Goal: Communication & Community: Share content

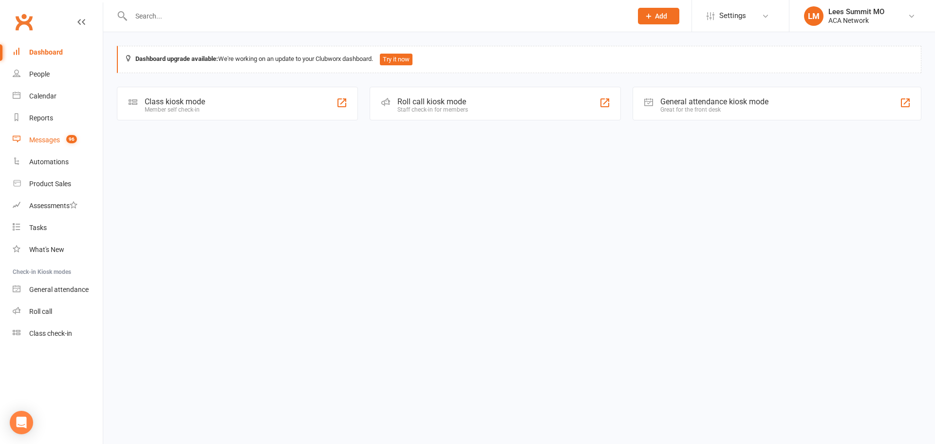
click at [47, 138] on div "Messages" at bounding box center [44, 140] width 31 height 8
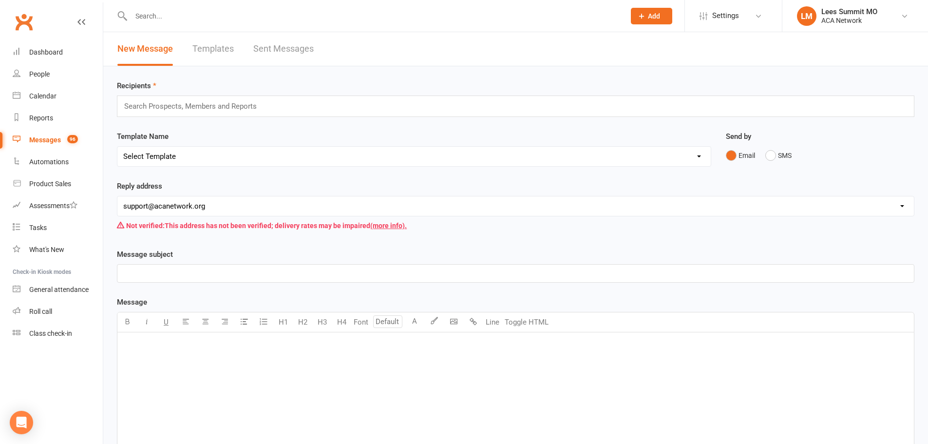
click at [190, 202] on select "[EMAIL_ADDRESS][DOMAIN_NAME] [EMAIL_ADDRESS][DOMAIN_NAME] [PERSON_NAME][DOMAIN_…" at bounding box center [515, 205] width 796 height 19
select select "16"
click at [117, 196] on select "[EMAIL_ADDRESS][DOMAIN_NAME] [EMAIL_ADDRESS][DOMAIN_NAME] [PERSON_NAME][DOMAIN_…" at bounding box center [515, 205] width 796 height 19
click at [197, 103] on input "text" at bounding box center [194, 106] width 143 height 13
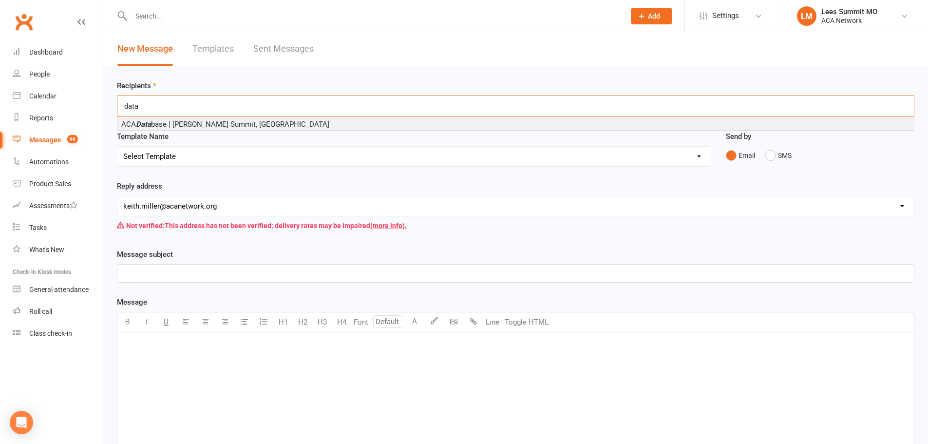
type input "data"
click at [189, 128] on span "ACA Data base | [PERSON_NAME] Summit, [GEOGRAPHIC_DATA]" at bounding box center [225, 124] width 208 height 9
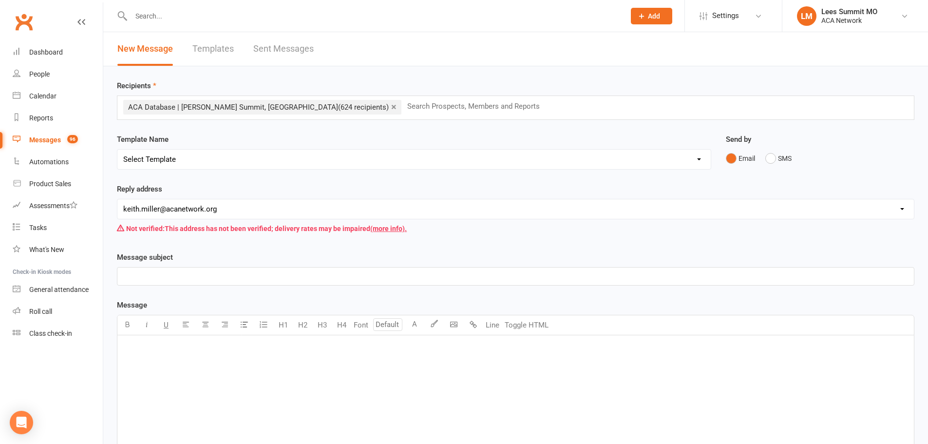
click at [151, 284] on div "﻿" at bounding box center [515, 276] width 796 height 18
click at [235, 382] on div "﻿" at bounding box center [515, 408] width 796 height 146
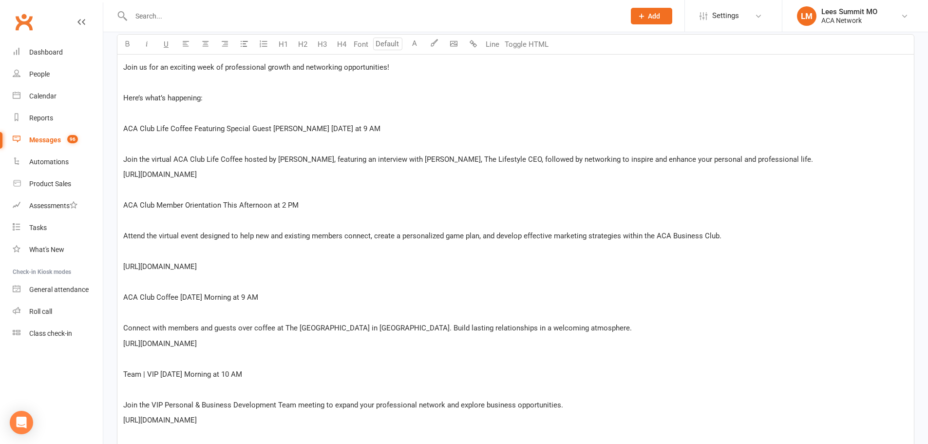
scroll to position [279, 0]
click at [154, 124] on p "ACA Club Life Coffee Featuring Special Guest [PERSON_NAME] [DATE] at 9 AM" at bounding box center [515, 130] width 785 height 12
click at [138, 148] on p "﻿" at bounding box center [515, 145] width 785 height 12
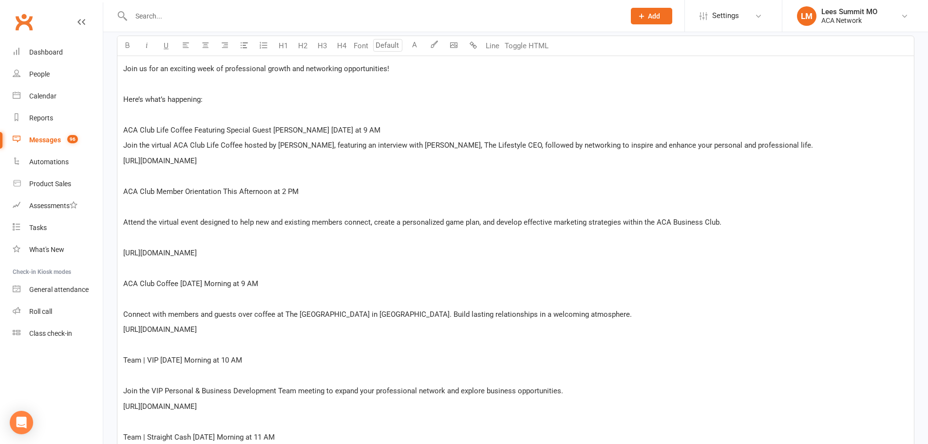
click at [139, 210] on p "﻿" at bounding box center [515, 207] width 785 height 12
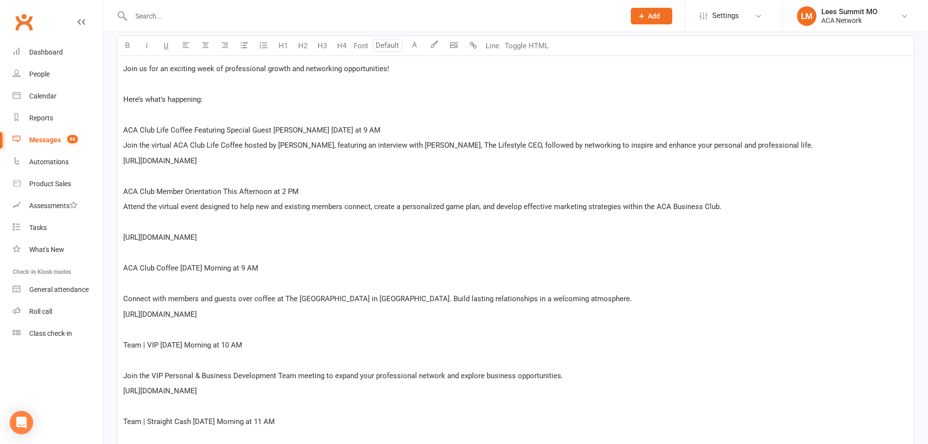
click at [134, 224] on p "﻿" at bounding box center [515, 222] width 785 height 12
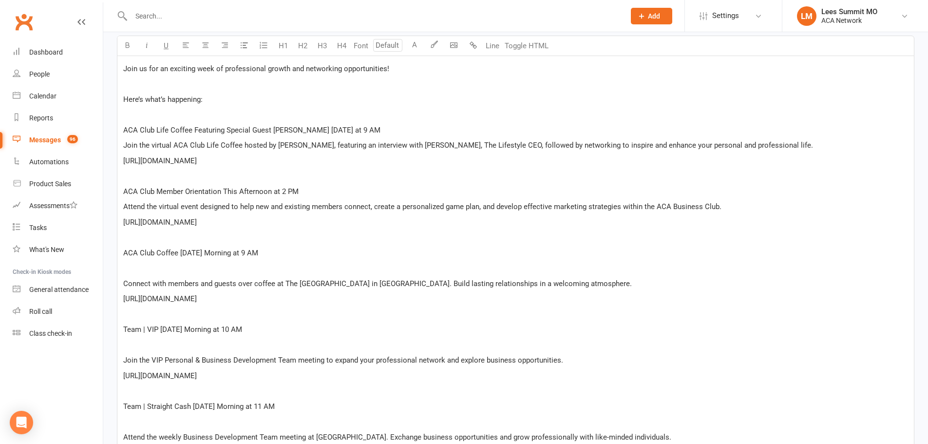
click at [153, 270] on p "﻿" at bounding box center [515, 268] width 785 height 12
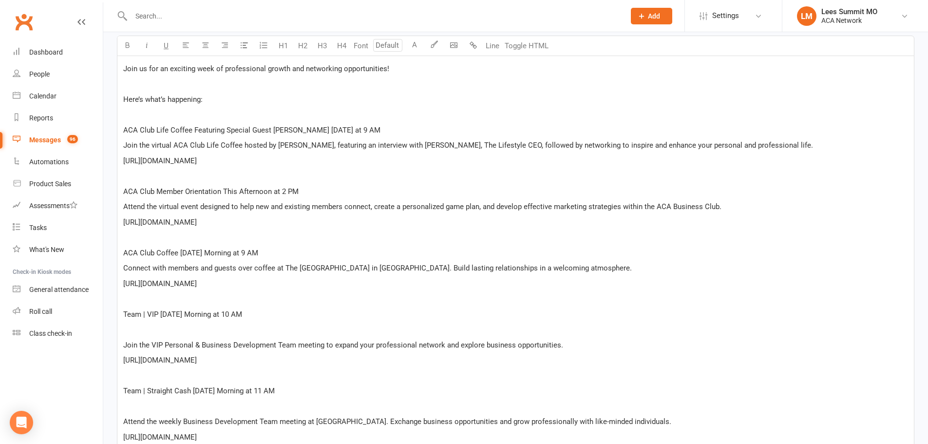
click at [128, 333] on p "﻿" at bounding box center [515, 329] width 785 height 12
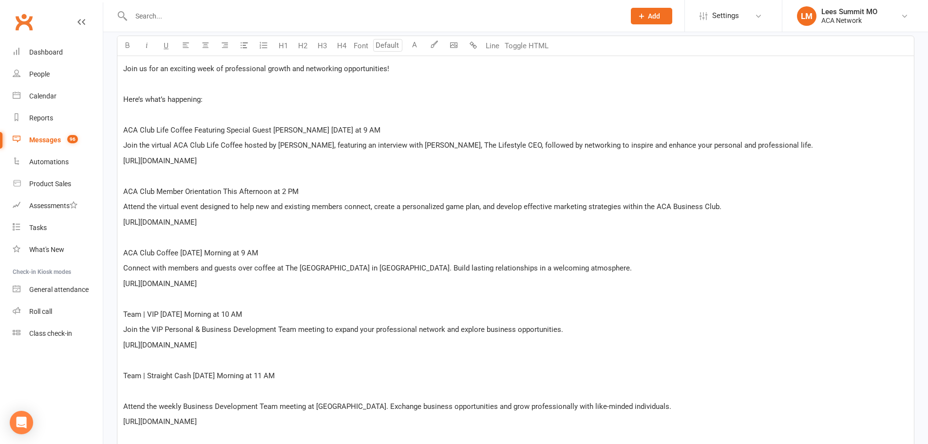
click at [134, 391] on p "﻿" at bounding box center [515, 391] width 785 height 12
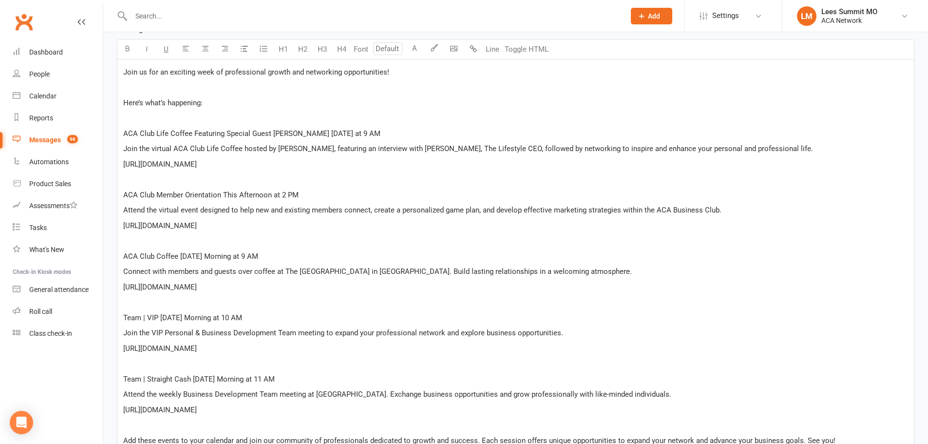
scroll to position [230, 0]
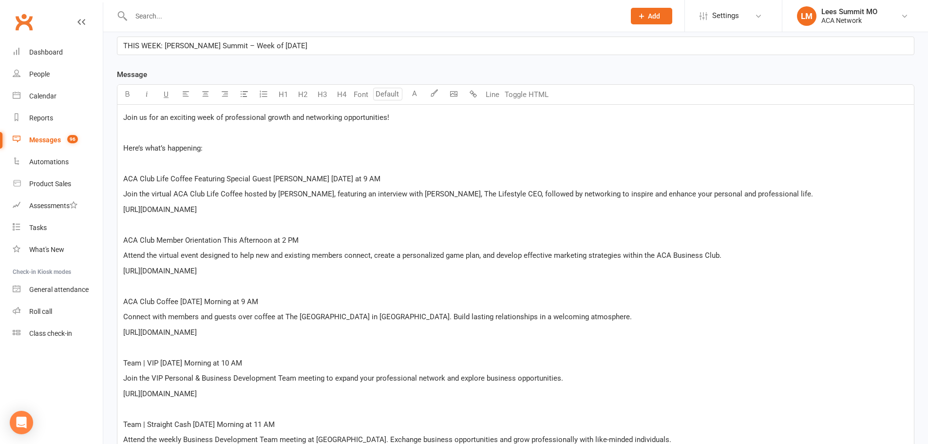
click at [212, 146] on p "Here’s what’s happening:" at bounding box center [515, 148] width 785 height 12
click at [117, 151] on div "Join us for an exciting week of professional growth and networking opportunitie…" at bounding box center [515, 301] width 796 height 393
click at [410, 165] on p "﻿" at bounding box center [515, 163] width 785 height 12
click at [392, 173] on p "ACA Club Life Coffee Featuring Special Guest [PERSON_NAME] [DATE] at 9 AM" at bounding box center [515, 179] width 785 height 12
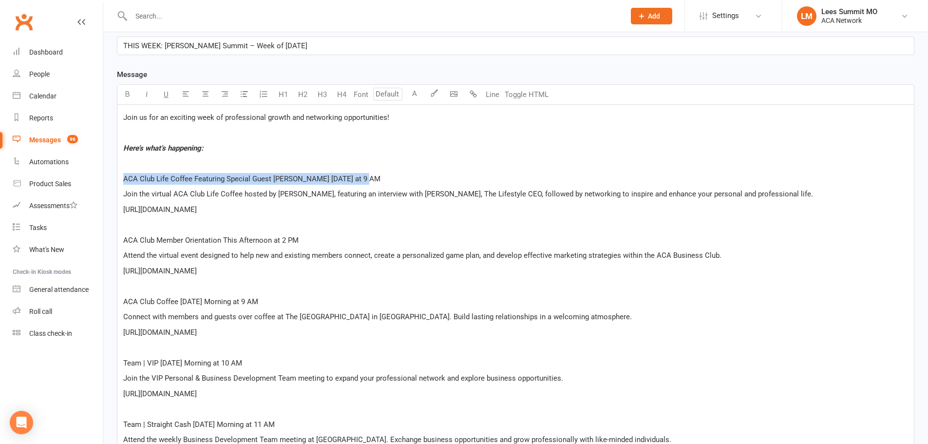
click at [121, 178] on div "Join us for an exciting week of professional growth and networking opportunitie…" at bounding box center [515, 301] width 796 height 393
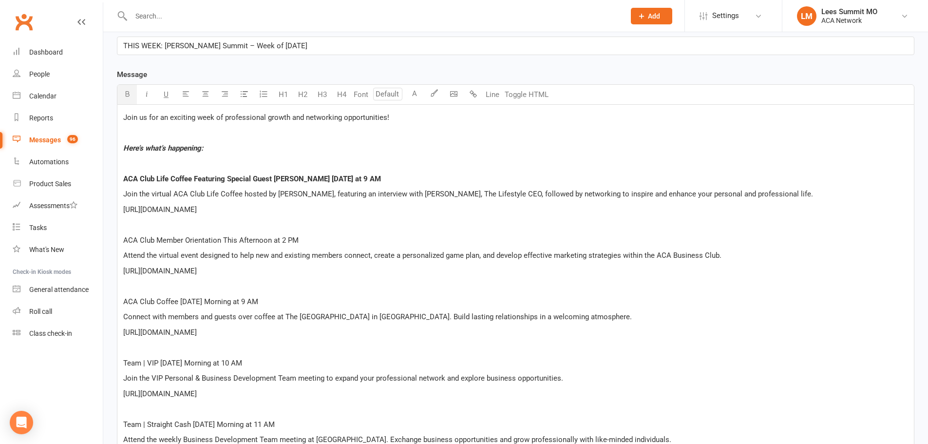
click at [310, 245] on p "ACA Club Member Orientation This Afternoon at 2 PM" at bounding box center [515, 240] width 785 height 12
click at [120, 243] on div "Join us for an exciting week of professional growth and networking opportunitie…" at bounding box center [515, 301] width 796 height 393
drag, startPoint x: 277, startPoint y: 303, endPoint x: 222, endPoint y: 302, distance: 55.6
click at [277, 302] on p "ACA Club Coffee [DATE] Morning at 9 AM" at bounding box center [515, 302] width 785 height 12
click at [123, 304] on div "Join us for an exciting week of professional growth and networking opportunitie…" at bounding box center [515, 301] width 796 height 393
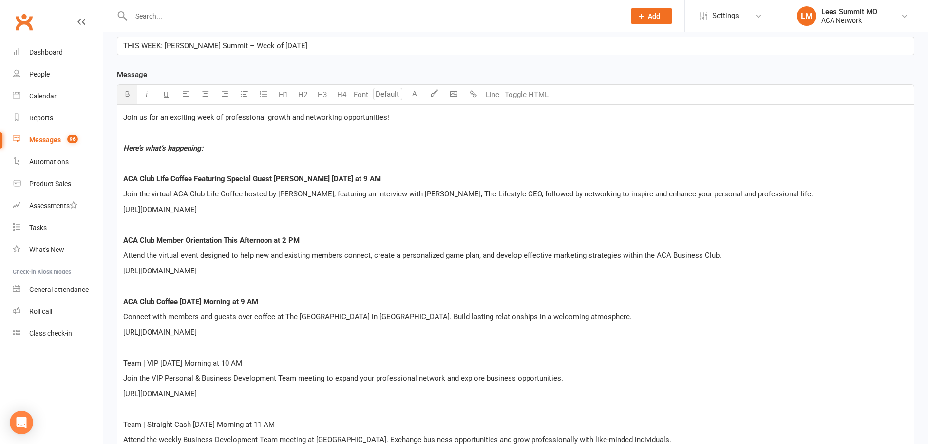
scroll to position [279, 0]
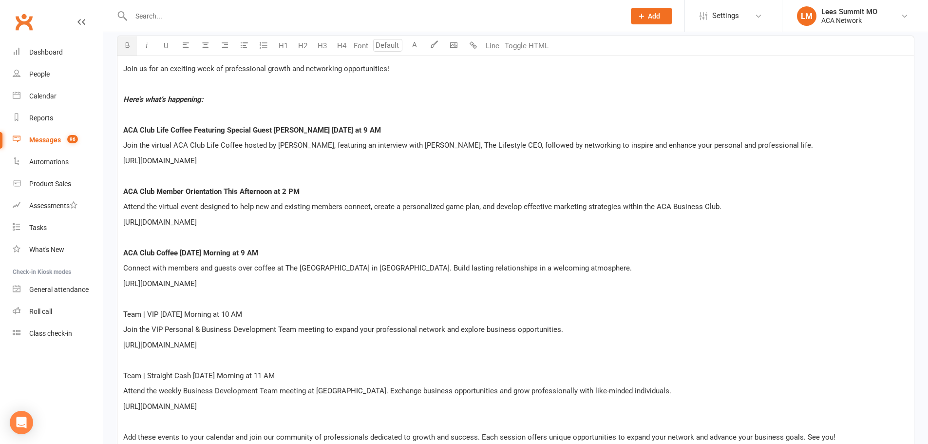
click at [256, 316] on p "Team | VIP [DATE] Morning at 10 AM" at bounding box center [515, 314] width 785 height 12
click at [123, 312] on span "Team | VIP [DATE] Morning at 10 AM" at bounding box center [182, 314] width 119 height 9
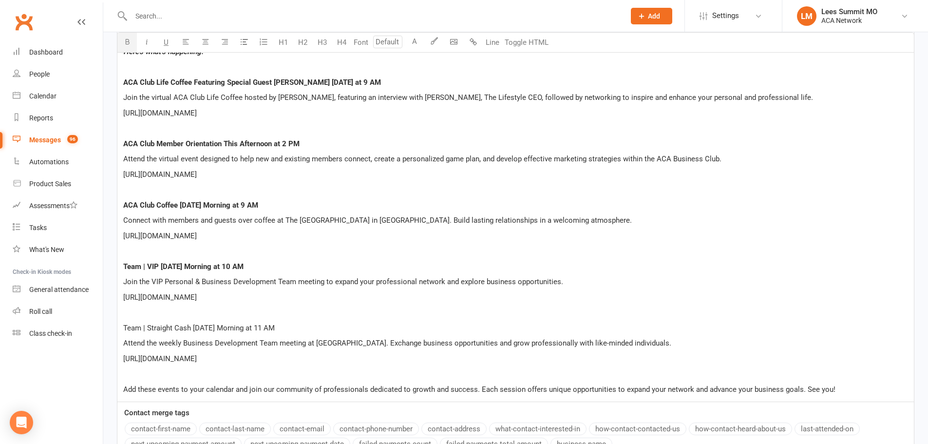
scroll to position [328, 0]
click at [279, 323] on p "Team | Straight Cash [DATE] Morning at 11 AM" at bounding box center [515, 327] width 785 height 12
click at [120, 325] on div "Join us for an exciting week of professional growth and networking opportunitie…" at bounding box center [515, 203] width 796 height 393
click at [385, 358] on p "[URL][DOMAIN_NAME]" at bounding box center [515, 358] width 785 height 12
click at [460, 103] on div "Join us for an exciting week of professional growth and networking opportunitie…" at bounding box center [515, 203] width 796 height 393
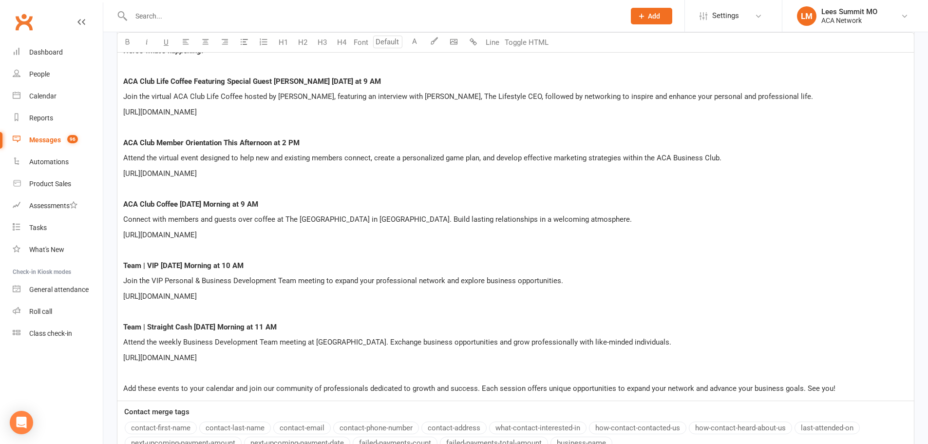
click at [121, 108] on div "Join us for an exciting week of professional growth and networking opportunitie…" at bounding box center [515, 203] width 796 height 393
copy span "[URL][DOMAIN_NAME]"
drag, startPoint x: 405, startPoint y: 170, endPoint x: 335, endPoint y: 173, distance: 70.3
click at [406, 170] on p "[URL][DOMAIN_NAME]" at bounding box center [515, 174] width 785 height 12
click at [120, 172] on div "Join us for an exciting week of professional growth and networking opportunitie…" at bounding box center [515, 203] width 796 height 393
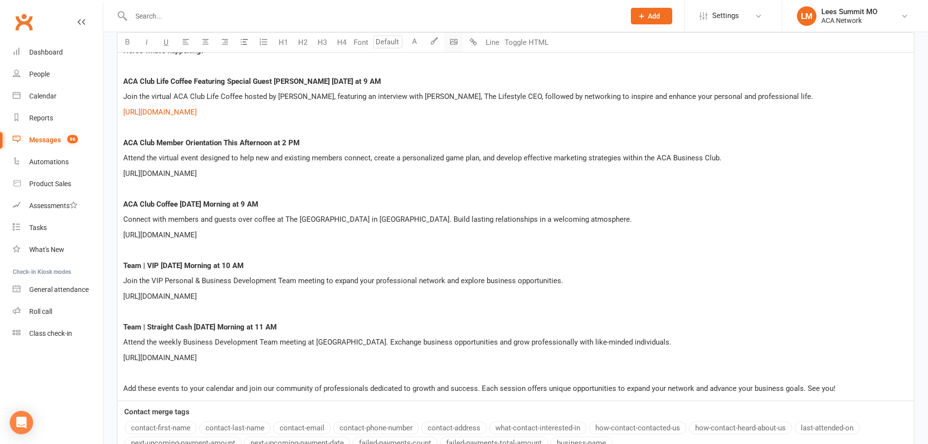
copy span "[URL][DOMAIN_NAME]"
click at [421, 230] on p "[URL][DOMAIN_NAME]" at bounding box center [515, 235] width 785 height 12
click at [120, 234] on div "Join us for an exciting week of professional growth and networking opportunitie…" at bounding box center [515, 203] width 796 height 393
copy span "[URL][DOMAIN_NAME]"
click at [344, 292] on p "[URL][DOMAIN_NAME]" at bounding box center [515, 296] width 785 height 12
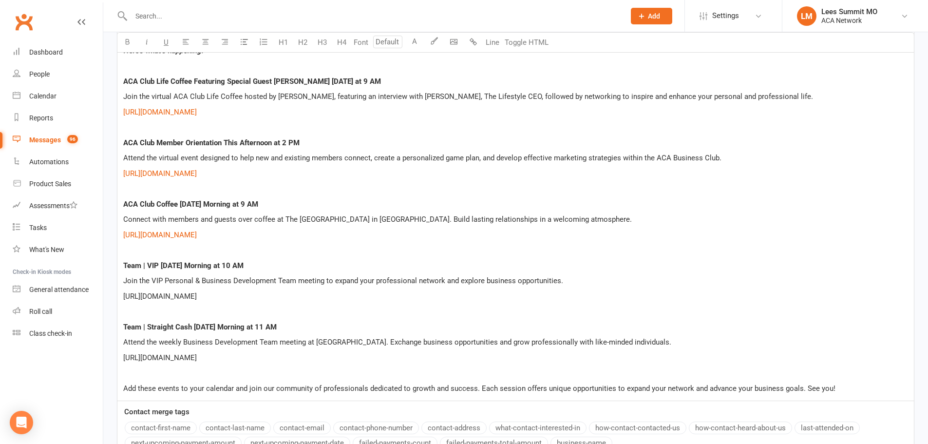
click at [121, 296] on div "Join us for an exciting week of professional growth and networking opportunitie…" at bounding box center [515, 203] width 796 height 393
copy span "[URL][DOMAIN_NAME]"
click at [366, 359] on p "[URL][DOMAIN_NAME]" at bounding box center [515, 358] width 785 height 12
click at [119, 360] on div "Join us for an exciting week of professional growth and networking opportunitie…" at bounding box center [515, 203] width 796 height 393
copy span "[URL][DOMAIN_NAME]"
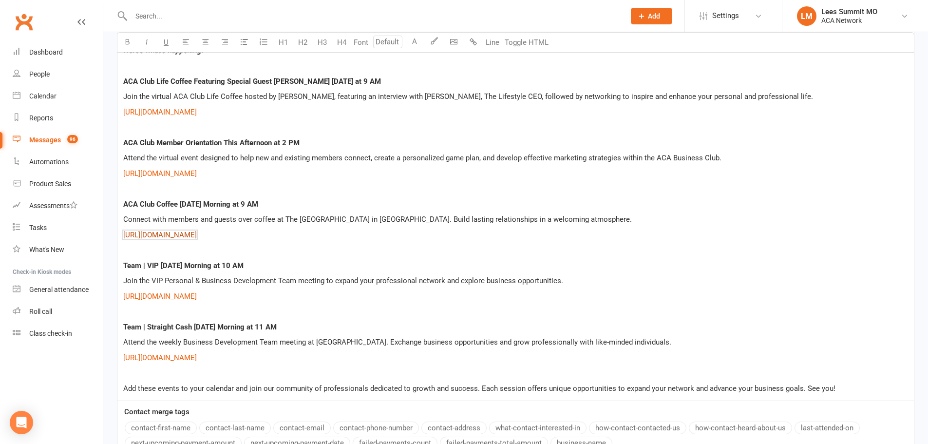
click at [197, 230] on span "[URL][DOMAIN_NAME]" at bounding box center [160, 234] width 74 height 9
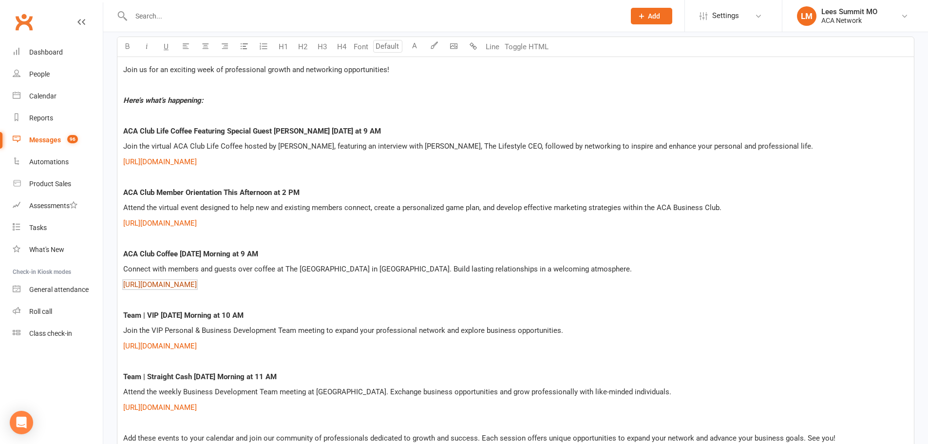
scroll to position [230, 0]
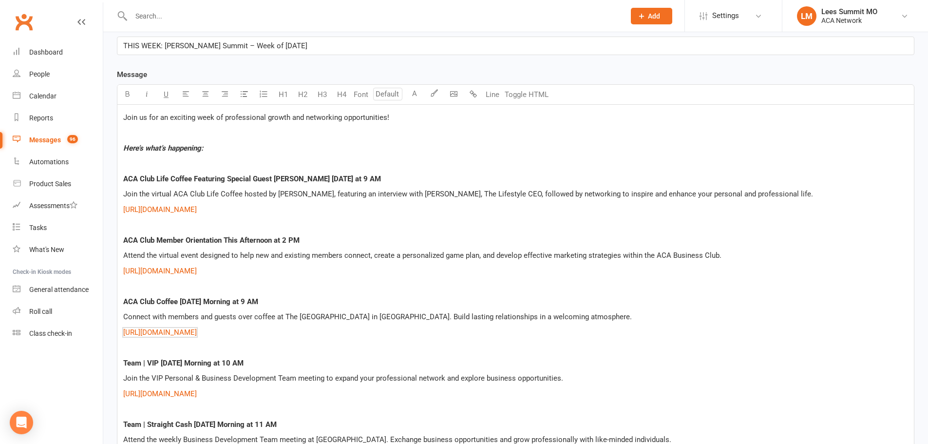
click at [428, 180] on p "ACA Club Life Coffee Featuring Special Guest [PERSON_NAME] [DATE] at 9 AM" at bounding box center [515, 179] width 785 height 12
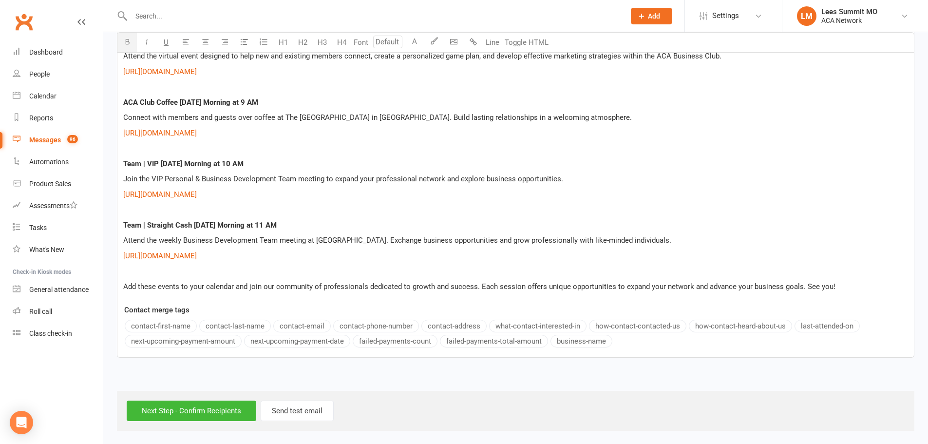
scroll to position [431, 0]
click at [216, 418] on input "Next Step - Confirm Recipients" at bounding box center [192, 409] width 130 height 20
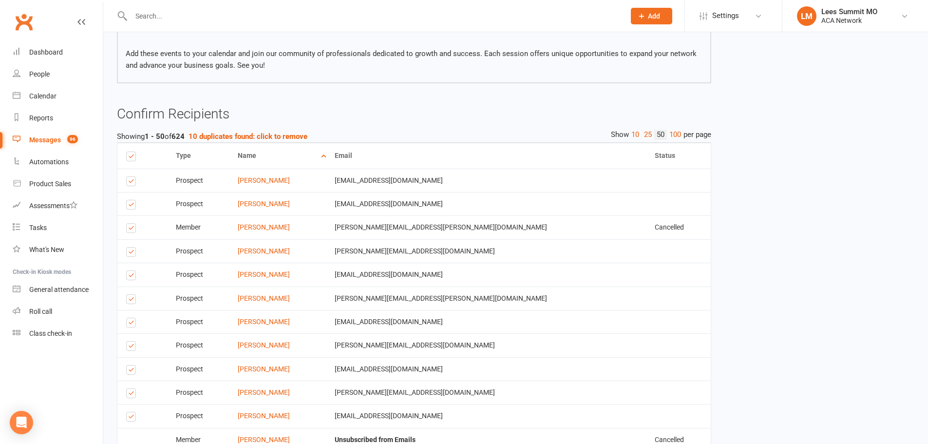
scroll to position [487, 0]
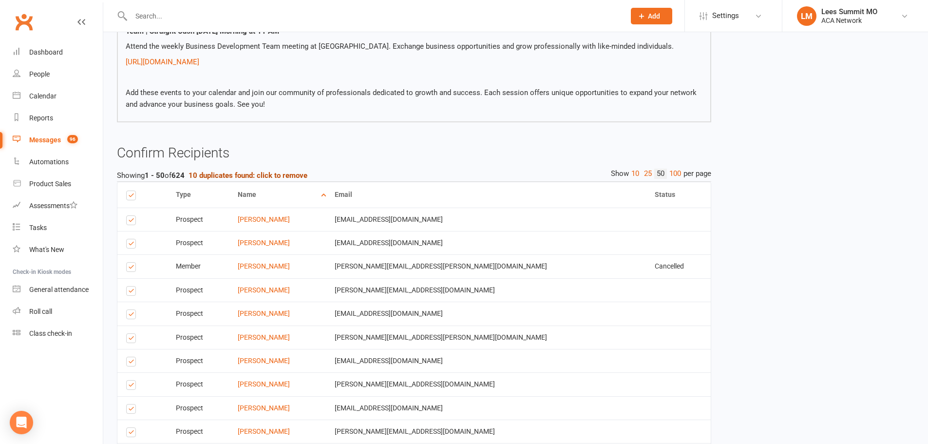
click at [303, 174] on strong "10 duplicates found: click to remove" at bounding box center [248, 175] width 119 height 9
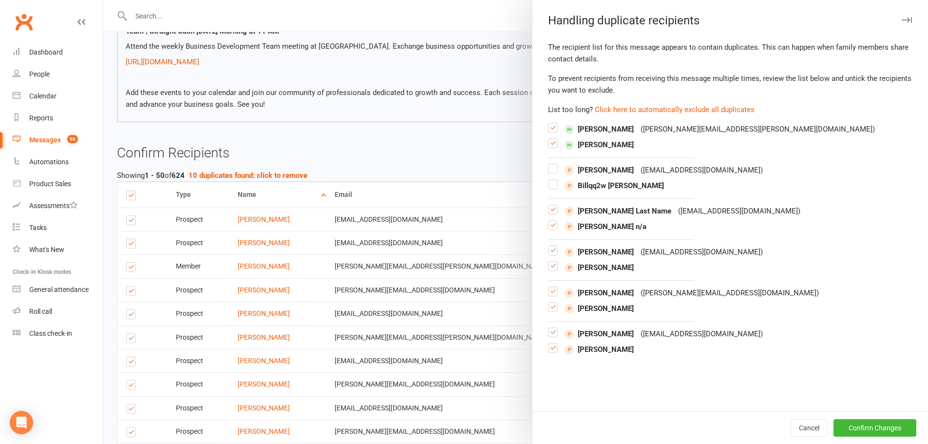
click at [551, 147] on label at bounding box center [553, 147] width 10 height 0
click at [551, 139] on input "checkbox" at bounding box center [553, 139] width 10 height 0
click at [548, 172] on label at bounding box center [553, 172] width 10 height 0
click at [548, 164] on input "checkbox" at bounding box center [553, 164] width 10 height 0
click at [549, 229] on label at bounding box center [553, 229] width 10 height 0
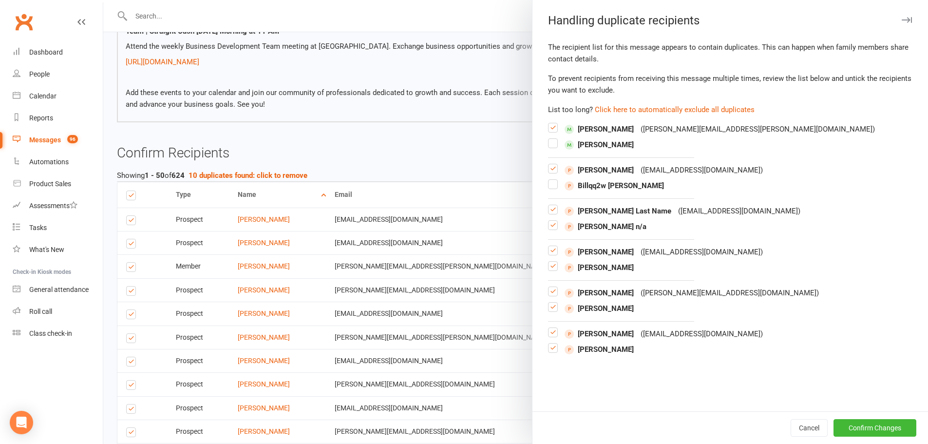
click at [549, 221] on input "checkbox" at bounding box center [553, 221] width 10 height 0
click at [549, 270] on label at bounding box center [553, 270] width 10 height 0
click at [549, 262] on input "checkbox" at bounding box center [553, 262] width 10 height 0
click at [548, 311] on label at bounding box center [553, 311] width 10 height 0
click at [548, 303] on input "checkbox" at bounding box center [553, 303] width 10 height 0
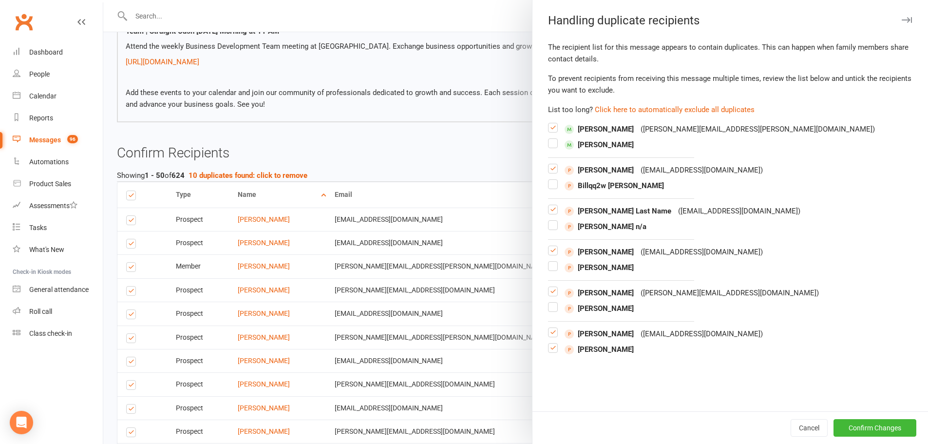
click at [549, 352] on label at bounding box center [553, 352] width 10 height 0
click at [549, 343] on input "checkbox" at bounding box center [553, 343] width 10 height 0
click at [876, 434] on button "Confirm Changes" at bounding box center [874, 428] width 83 height 18
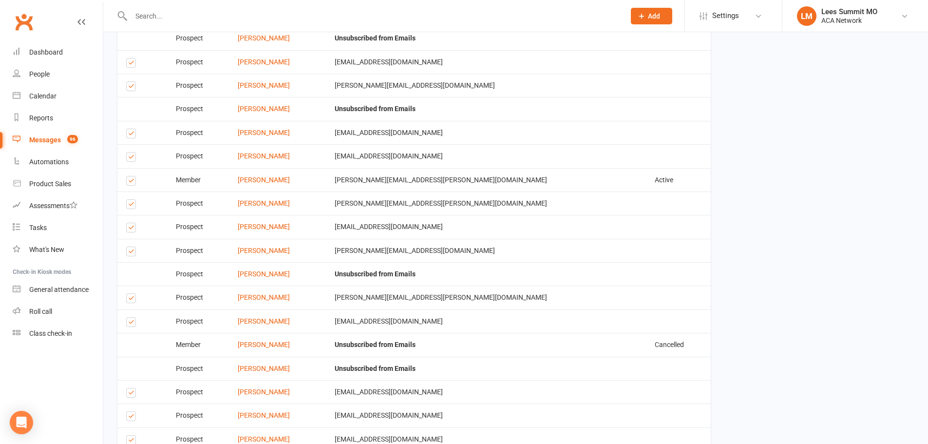
scroll to position [1526, 0]
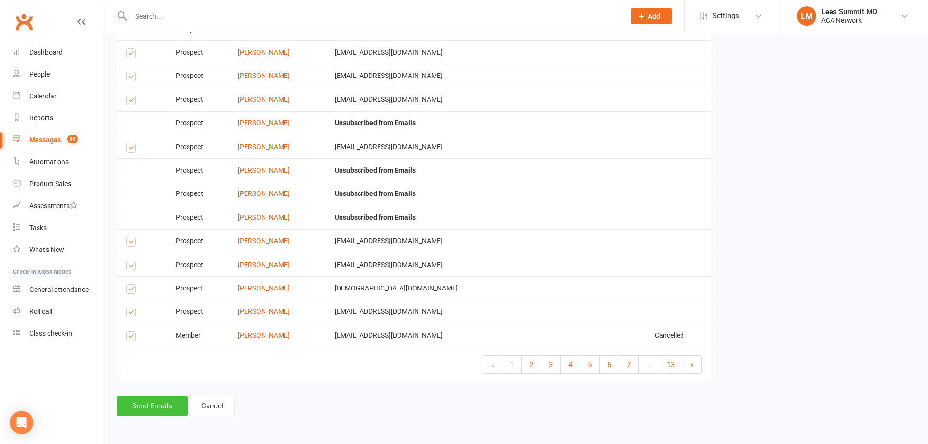
click at [130, 403] on button "Send Emails" at bounding box center [152, 406] width 71 height 20
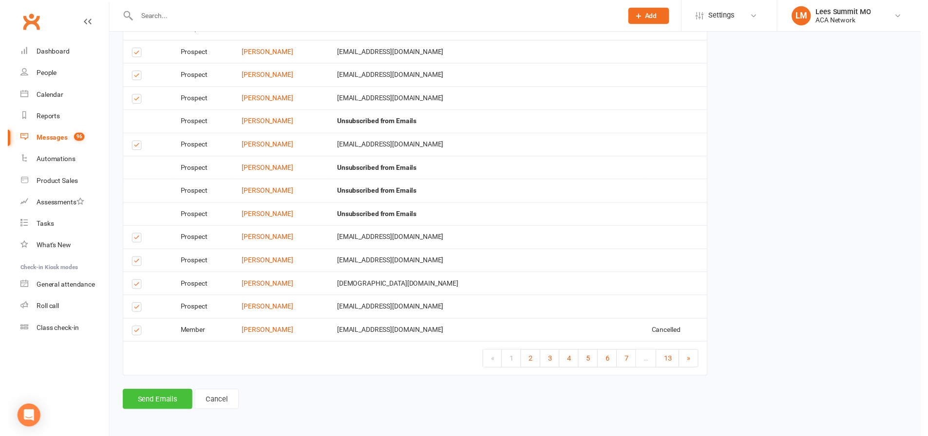
scroll to position [1522, 0]
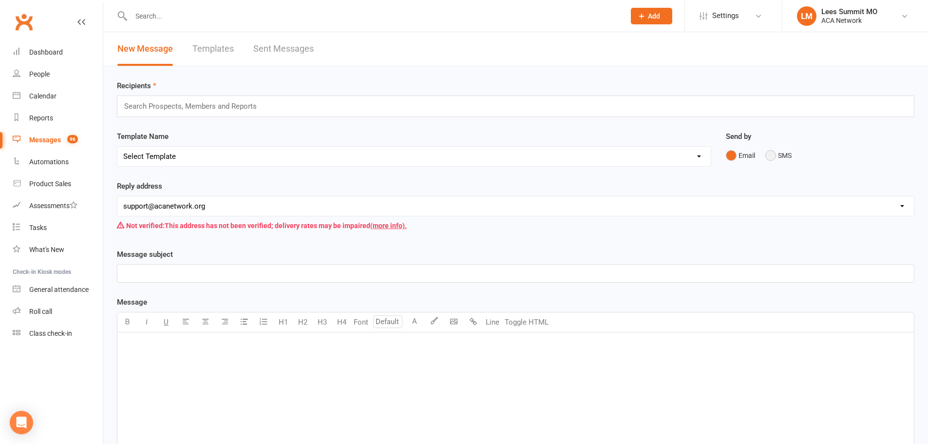
click at [770, 158] on button "SMS" at bounding box center [778, 155] width 26 height 19
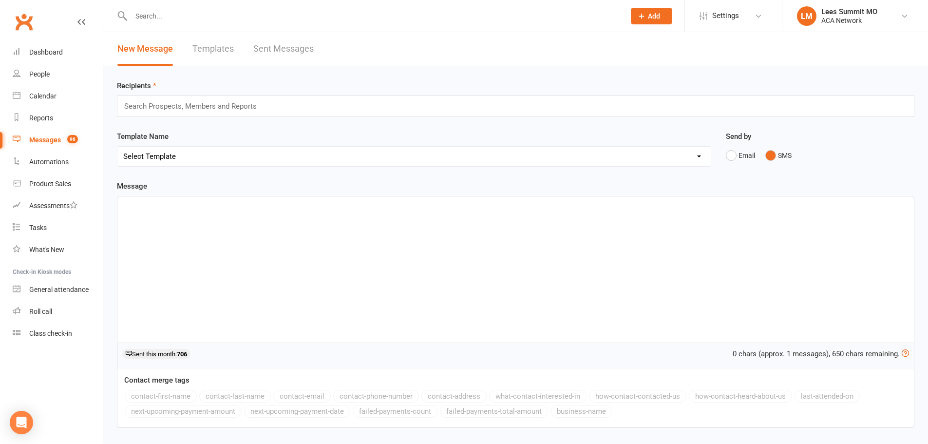
click at [259, 48] on link "Sent Messages" at bounding box center [283, 49] width 60 height 34
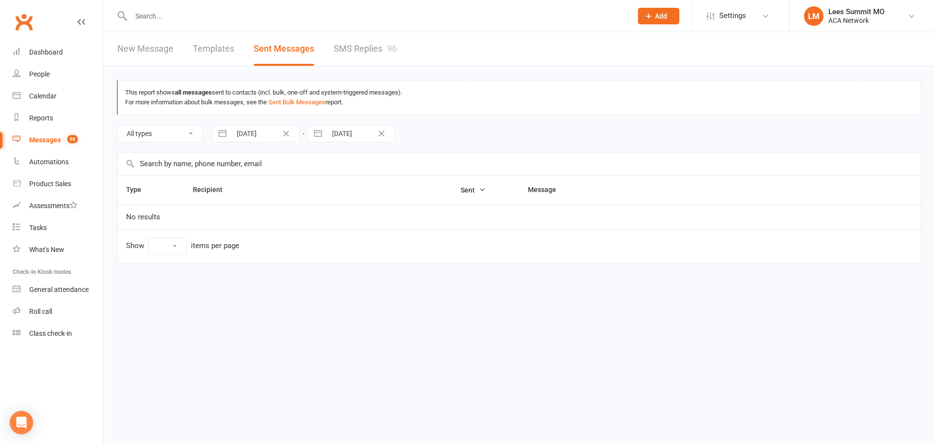
select select "100"
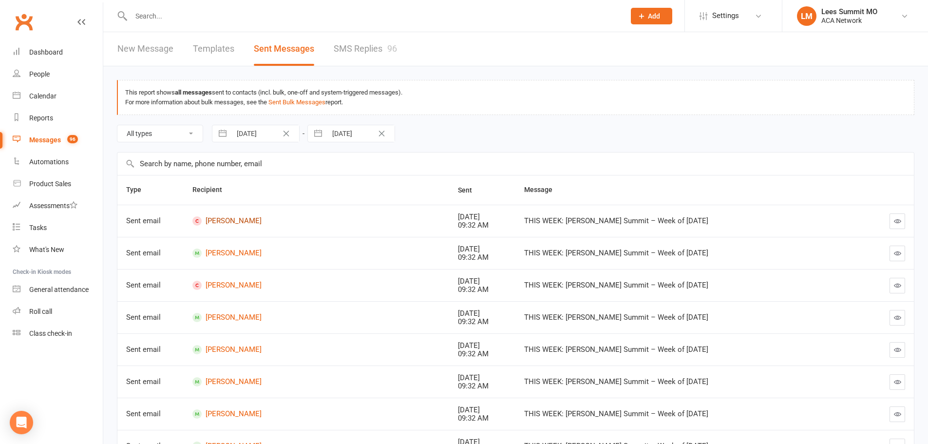
click at [237, 220] on link "[PERSON_NAME]" at bounding box center [316, 220] width 248 height 9
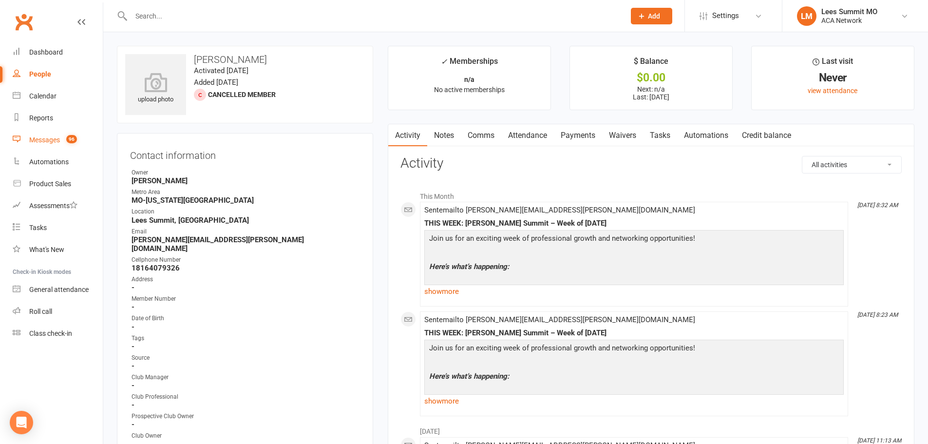
click at [31, 136] on div "Messages" at bounding box center [44, 140] width 31 height 8
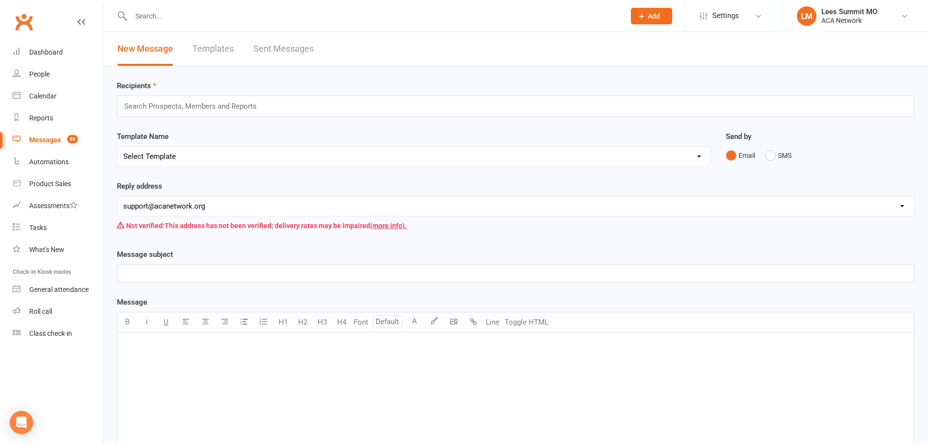
click at [274, 44] on link "Sent Messages" at bounding box center [283, 49] width 60 height 34
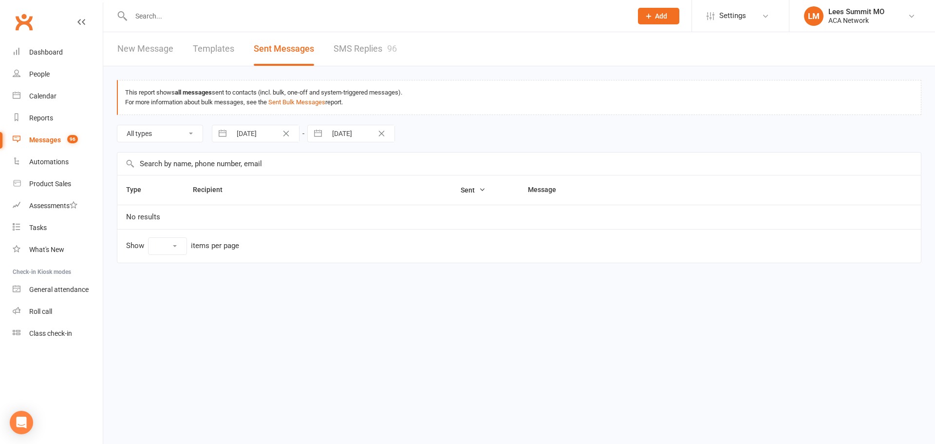
select select "100"
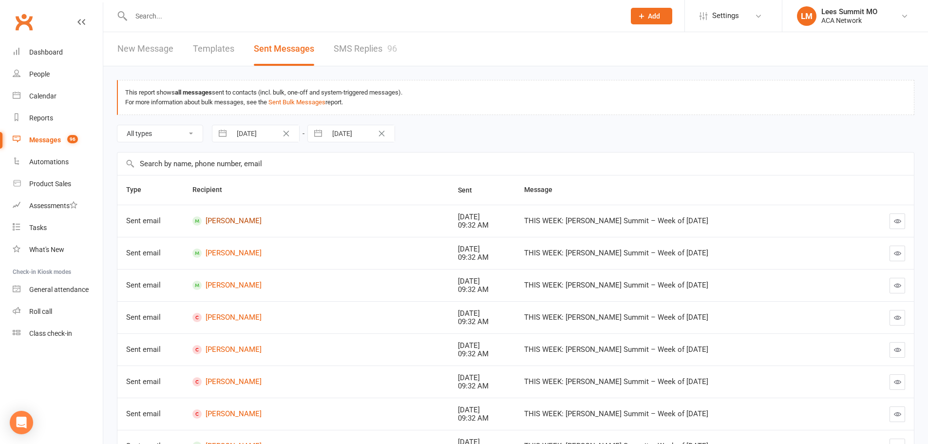
click at [220, 218] on link "[PERSON_NAME]" at bounding box center [316, 220] width 248 height 9
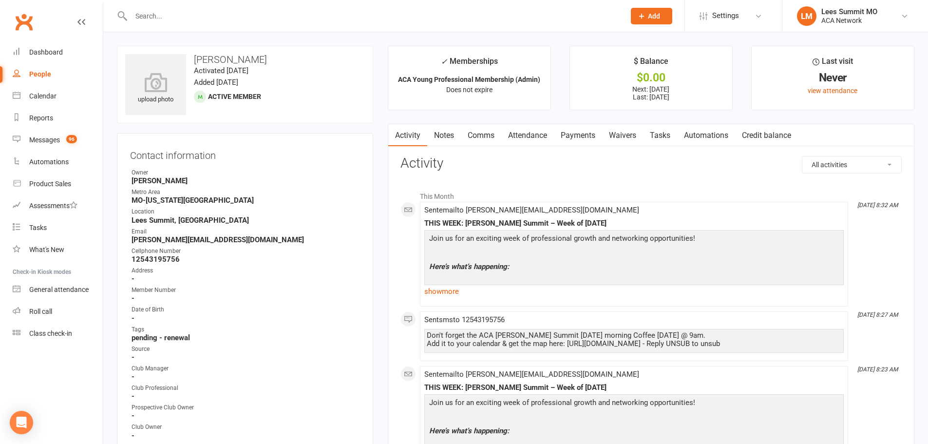
drag, startPoint x: 427, startPoint y: 337, endPoint x: 438, endPoint y: 352, distance: 18.8
click at [438, 348] on div "Don't forget the ACA [PERSON_NAME] Summit [DATE] morning Coffee [DATE] @ 9am. A…" at bounding box center [634, 339] width 415 height 17
copy div "Don't forget the ACA [PERSON_NAME] Summit [DATE] morning Coffee [DATE] @ 9am. A…"
click at [57, 143] on div "Messages" at bounding box center [44, 140] width 31 height 8
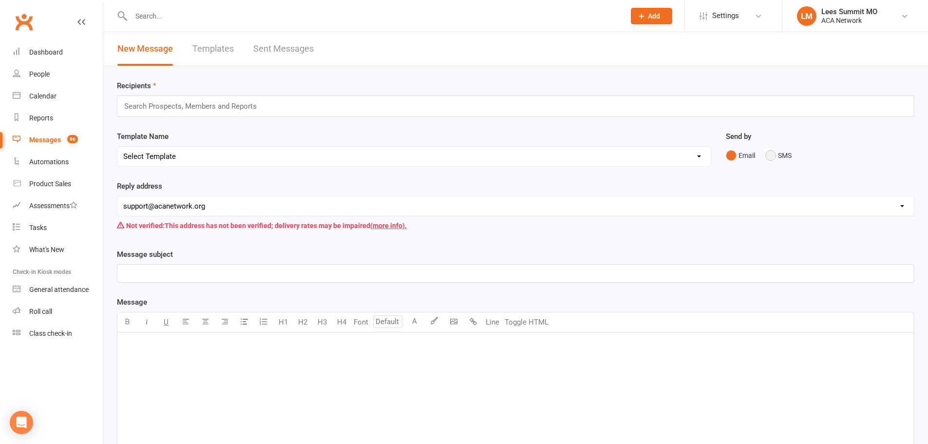
click at [775, 158] on button "SMS" at bounding box center [778, 155] width 26 height 19
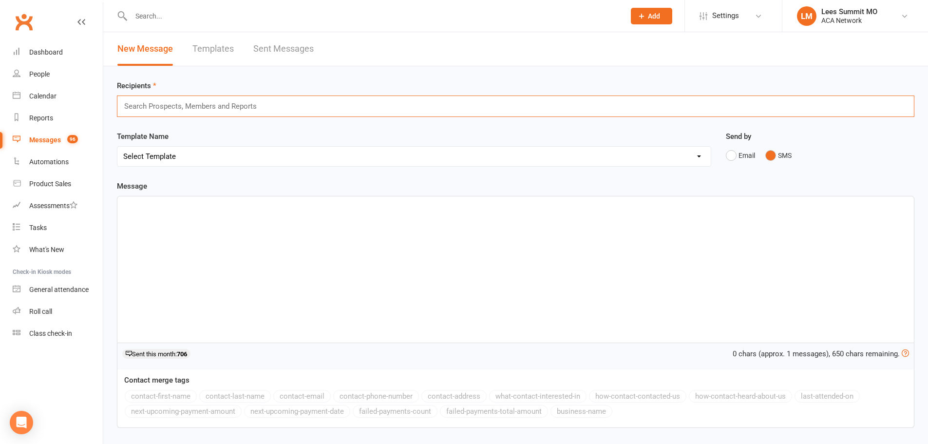
click at [199, 108] on input "text" at bounding box center [194, 106] width 143 height 13
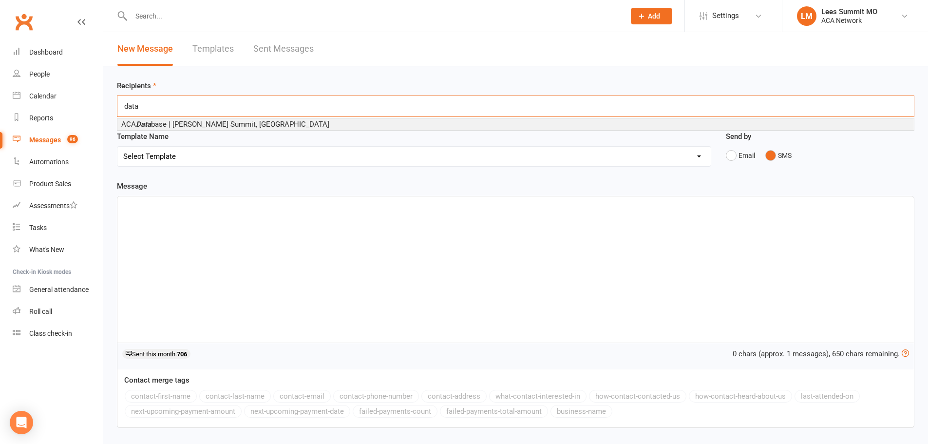
type input "data"
click at [196, 123] on span "ACA Data base | [PERSON_NAME] Summit, [GEOGRAPHIC_DATA]" at bounding box center [225, 124] width 208 height 9
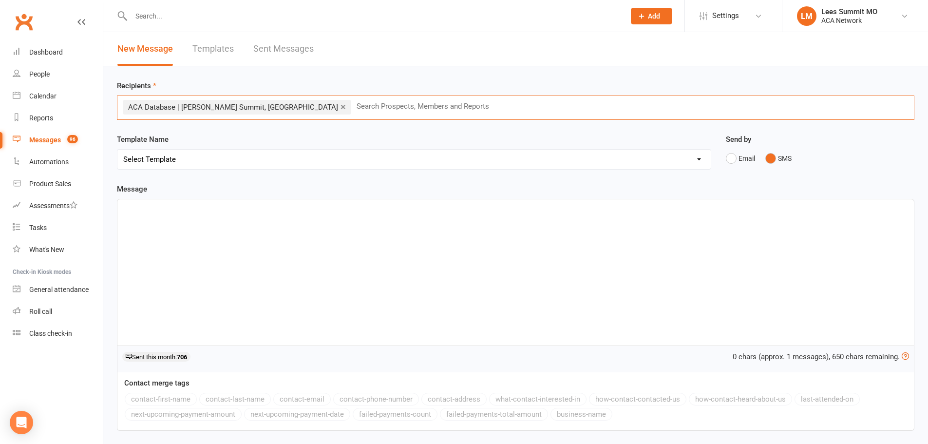
click at [254, 244] on div "﻿" at bounding box center [515, 272] width 796 height 146
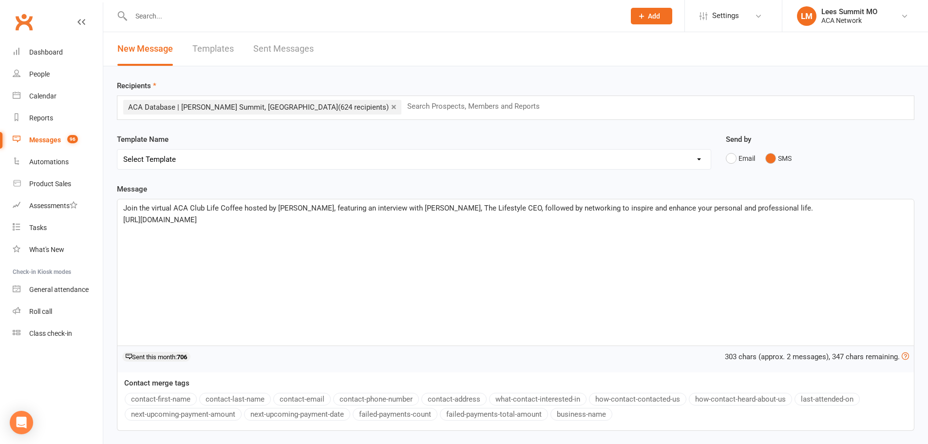
click at [171, 208] on span "Join the virtual ACA Club Life Coffee hosted by [PERSON_NAME], featuring an int…" at bounding box center [468, 208] width 690 height 9
click at [241, 210] on span "Join the virtual ACA Club Life Coffee hosted by [PERSON_NAME], featuring an int…" at bounding box center [468, 208] width 690 height 9
click at [457, 223] on p "[URL][DOMAIN_NAME]" at bounding box center [515, 220] width 785 height 12
click at [318, 212] on span "Join us NOW for the virtual ACA Club Life Coffee at 9:00 a.m. CT! [PERSON_NAME]…" at bounding box center [396, 208] width 546 height 9
click at [637, 208] on p "Join us NOW for the virtual ACA Club Life Coffee at 9:00 am CT! [PERSON_NAME] i…" at bounding box center [515, 208] width 785 height 12
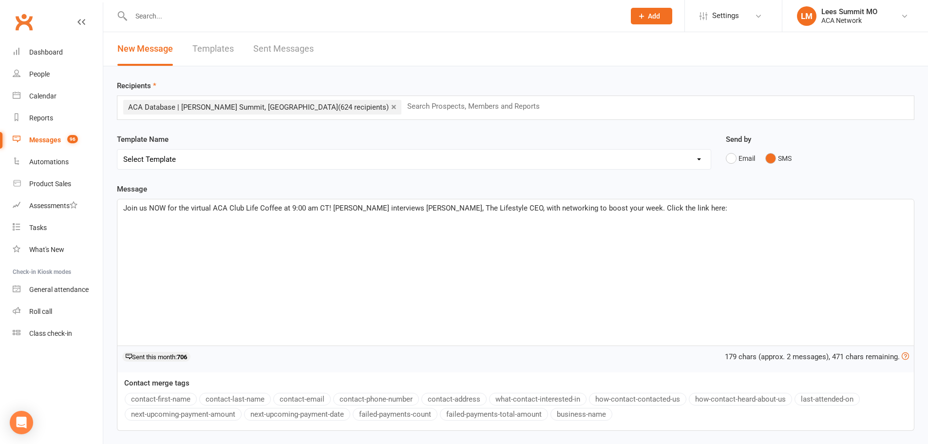
click at [727, 199] on div "Join us NOW for the virtual ACA Club Life Coffee at 9:00 am CT! [PERSON_NAME] i…" at bounding box center [515, 272] width 796 height 146
click at [513, 209] on span "Join us NOW for the virtual ACA Club Life Coffee at 9:00 am CT! [PERSON_NAME] i…" at bounding box center [463, 208] width 680 height 9
click at [548, 207] on span "Join us NOW for the virtual ACA Club Life Coffee at 9:00 am CT! [PERSON_NAME] i…" at bounding box center [515, 214] width 785 height 20
click at [592, 206] on span "Join us NOW for the virtual ACA Club Life Coffee at 9:00 am CT! [PERSON_NAME] i…" at bounding box center [511, 214] width 776 height 20
copy span "Join us NOW for the virtual ACA Club Life Coffee at 9:00 am CT! [PERSON_NAME] i…"
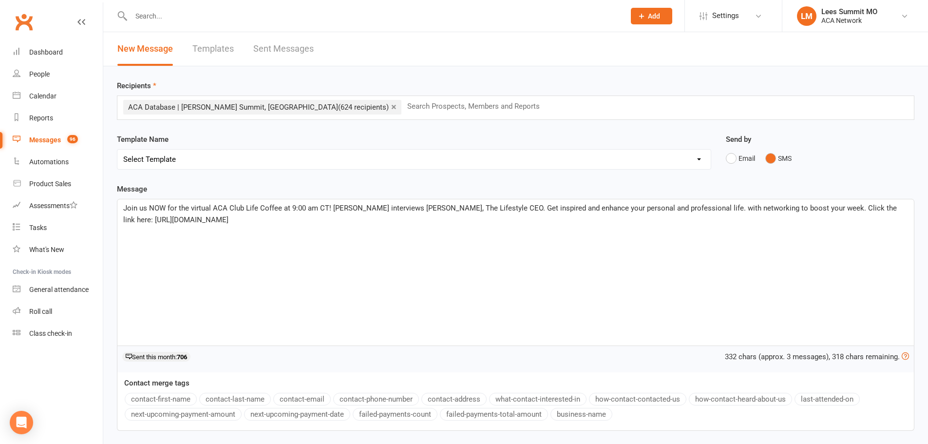
click at [580, 227] on div "Join us NOW for the virtual ACA Club Life Coffee at 9:00 am CT! [PERSON_NAME] i…" at bounding box center [515, 272] width 796 height 146
click at [511, 208] on span "Join us NOW for the virtual ACA Club Life Coffee at 9:00 am CT! [PERSON_NAME] i…" at bounding box center [511, 214] width 776 height 20
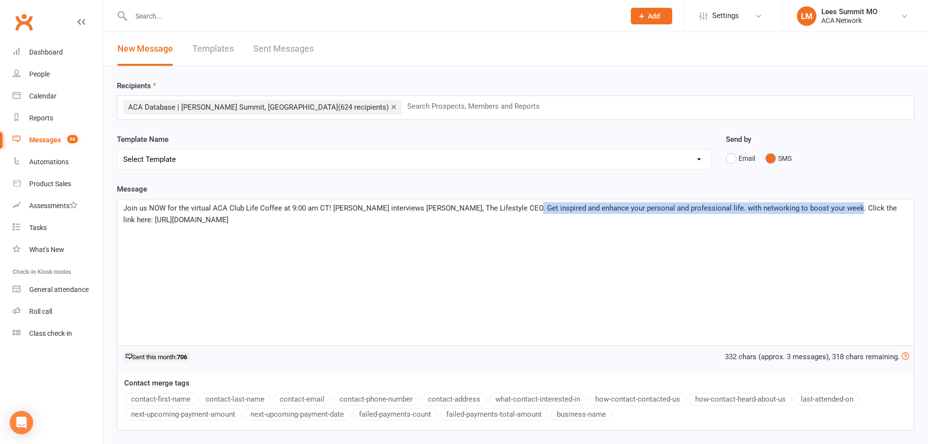
click at [827, 209] on span "Join us NOW for the virtual ACA Club Life Coffee at 9:00 am CT! [PERSON_NAME] i…" at bounding box center [511, 214] width 776 height 20
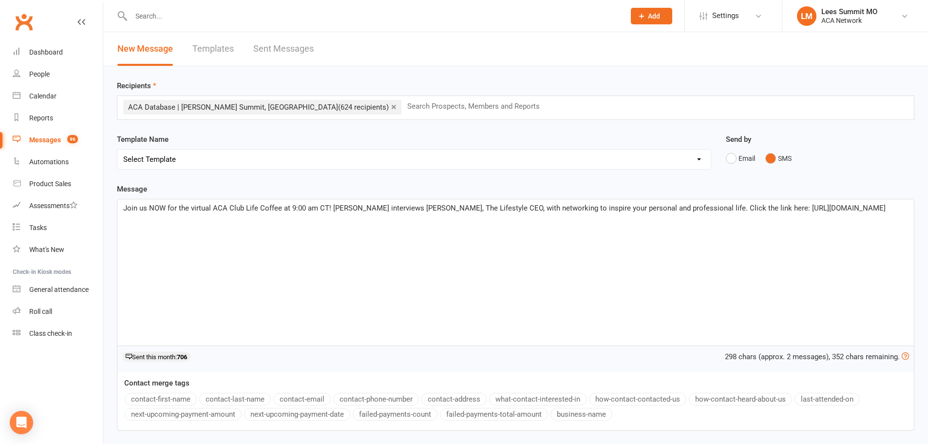
click at [647, 233] on div "Join us NOW for the virtual ACA Club Life Coffee at 9:00 am CT! [PERSON_NAME] i…" at bounding box center [515, 272] width 796 height 146
click at [572, 210] on span "Join us NOW for the virtual ACA Club Life Coffee at 9:00 am CT! [PERSON_NAME] i…" at bounding box center [504, 208] width 762 height 9
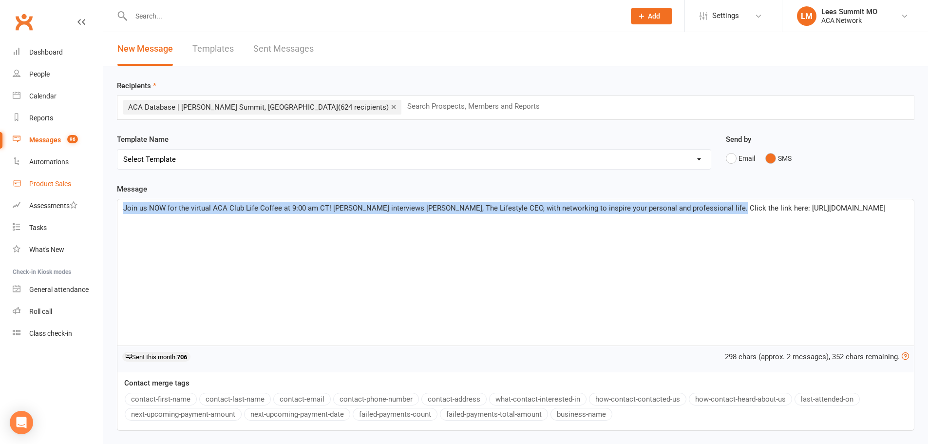
drag, startPoint x: 713, startPoint y: 212, endPoint x: 61, endPoint y: 194, distance: 652.5
click at [61, 194] on ui-view "Prospect Member Non-attending contact Class / event Appointment Task Bulk messa…" at bounding box center [464, 252] width 928 height 501
copy span "Join us NOW for the virtual ACA Club Life Coffee at 9:00 am CT! [PERSON_NAME] i…"
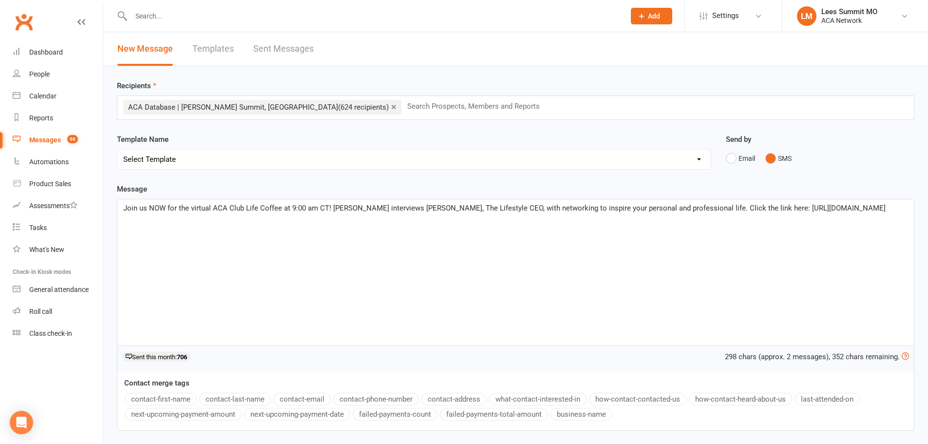
click at [590, 248] on div "Join us NOW for the virtual ACA Club Life Coffee at 9:00 am CT! [PERSON_NAME] i…" at bounding box center [515, 272] width 796 height 146
click at [514, 209] on span "Join us NOW for the virtual ACA Club Life Coffee at 9:00 am CT! [PERSON_NAME] i…" at bounding box center [504, 208] width 762 height 9
click at [711, 207] on span "Join us NOW for the virtual ACA Club Life Coffee at 9:00 am CT! [PERSON_NAME] i…" at bounding box center [504, 208] width 762 height 9
click at [714, 208] on span "Join us NOW for the virtual ACA Club Life Coffee at 9:00 am CT! [PERSON_NAME] i…" at bounding box center [504, 208] width 762 height 9
click at [512, 209] on span "Join us NOW for the virtual ACA Club Life Coffee at 9:00 am CT! [PERSON_NAME] i…" at bounding box center [506, 208] width 767 height 9
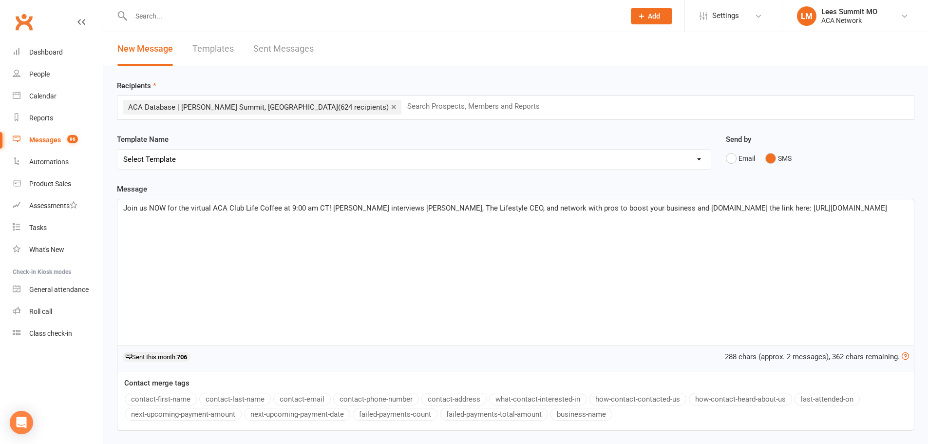
click at [530, 244] on div "Join us NOW for the virtual ACA Club Life Coffee at 9:00 am CT! [PERSON_NAME] i…" at bounding box center [515, 272] width 796 height 146
click at [691, 206] on span "Join us NOW for the virtual ACA Club Life Coffee at 9:00 am CT! [PERSON_NAME] i…" at bounding box center [505, 208] width 764 height 9
click at [675, 214] on p "Join us NOW for the virtual ACA Club Life Coffee at 9:00 am CT! [PERSON_NAME] i…" at bounding box center [515, 208] width 785 height 12
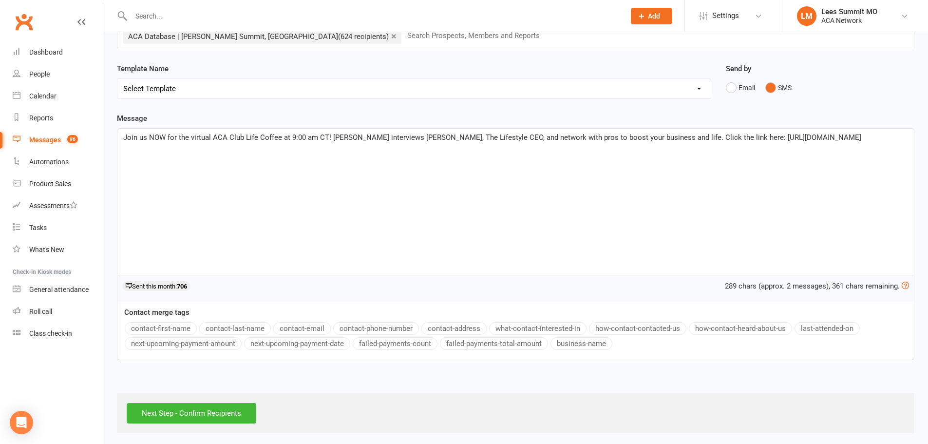
scroll to position [74, 0]
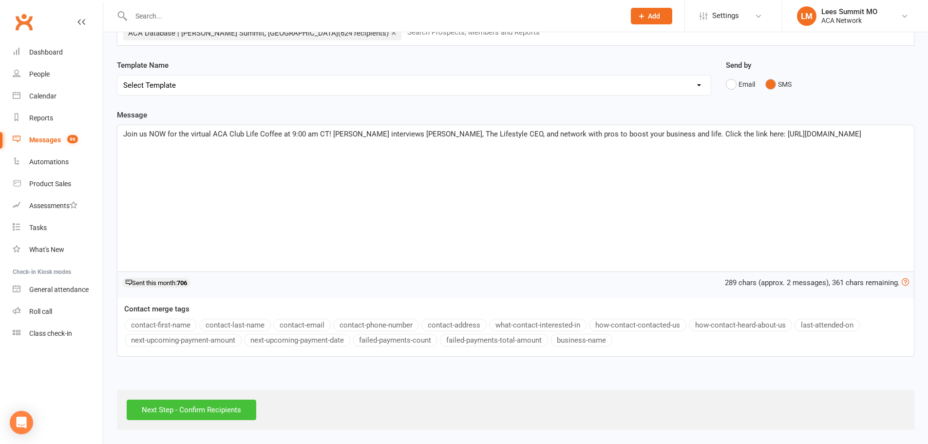
click at [174, 415] on input "Next Step - Confirm Recipients" at bounding box center [192, 409] width 130 height 20
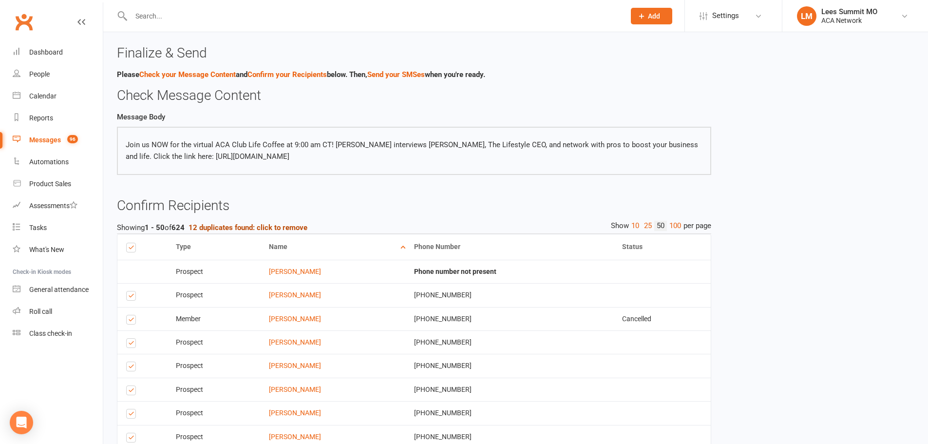
click at [271, 229] on strong "12 duplicates found: click to remove" at bounding box center [248, 227] width 119 height 9
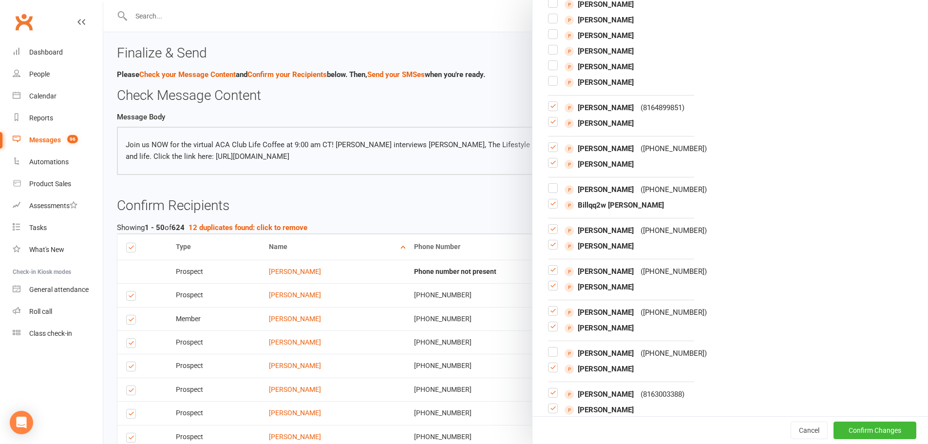
scroll to position [1005, 0]
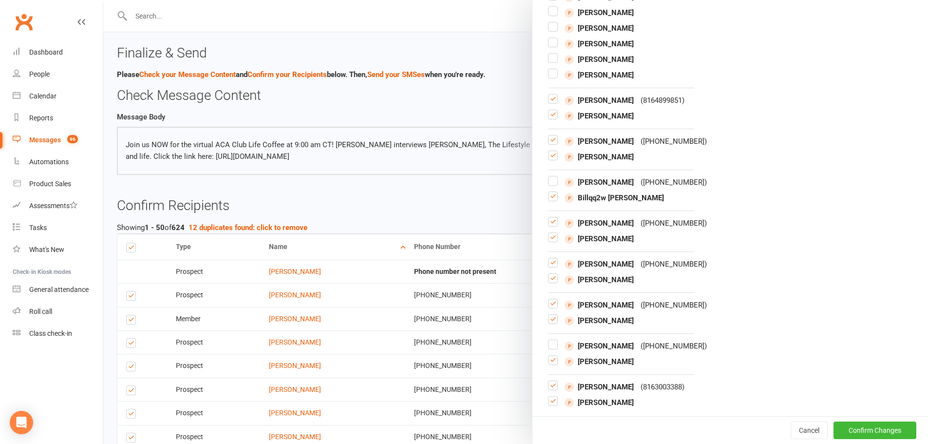
click at [548, 118] on label at bounding box center [553, 118] width 10 height 0
click at [548, 110] on input "checkbox" at bounding box center [553, 110] width 10 height 0
click at [550, 159] on label at bounding box center [553, 159] width 10 height 0
click at [550, 151] on input "checkbox" at bounding box center [553, 151] width 10 height 0
click at [552, 231] on div "[PERSON_NAME] ( [PHONE_NUMBER] ) [PERSON_NAME]" at bounding box center [730, 230] width 364 height 27
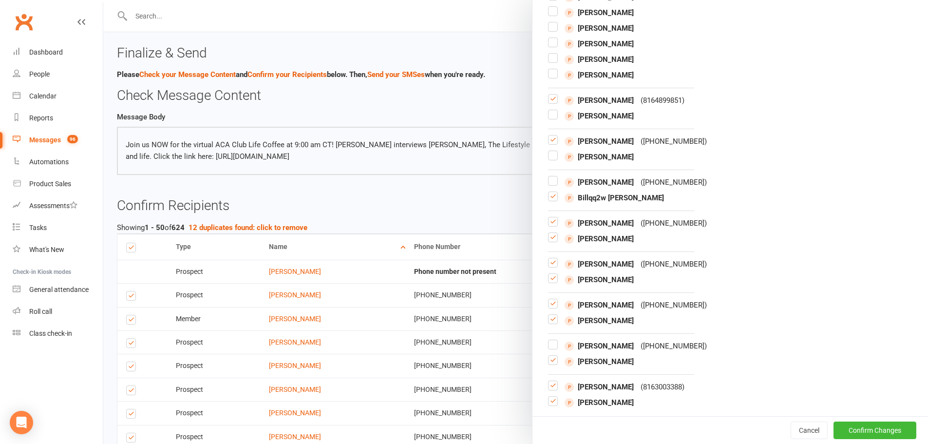
drag, startPoint x: 552, startPoint y: 234, endPoint x: 551, endPoint y: 247, distance: 13.2
click at [552, 241] on label at bounding box center [553, 241] width 10 height 0
click at [552, 233] on input "checkbox" at bounding box center [553, 233] width 10 height 0
click at [549, 282] on label at bounding box center [553, 282] width 10 height 0
click at [549, 274] on input "checkbox" at bounding box center [553, 274] width 10 height 0
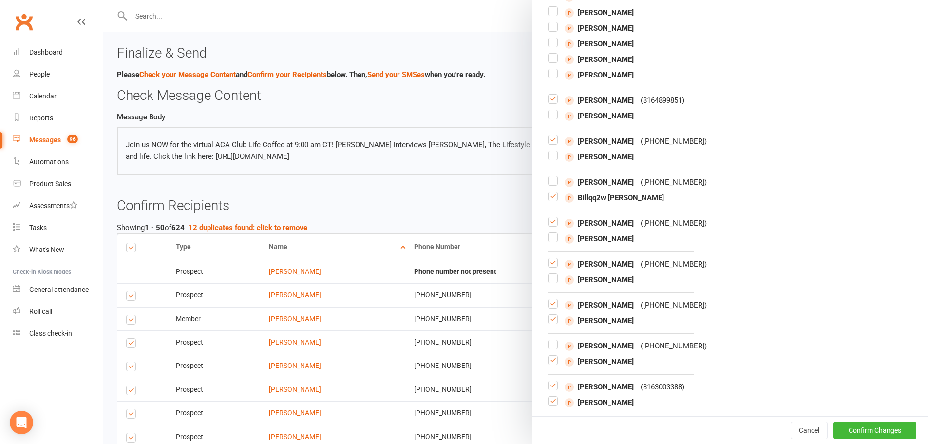
click at [552, 323] on label at bounding box center [553, 323] width 10 height 0
click at [552, 315] on input "checkbox" at bounding box center [553, 315] width 10 height 0
click at [554, 365] on div at bounding box center [553, 362] width 10 height 12
click at [548, 405] on label at bounding box center [553, 405] width 10 height 0
click at [548, 397] on input "checkbox" at bounding box center [553, 397] width 10 height 0
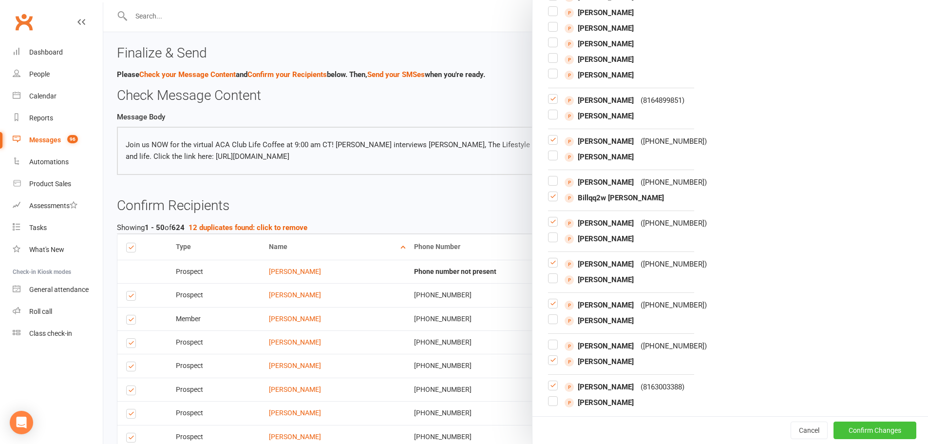
click at [861, 431] on button "Confirm Changes" at bounding box center [874, 430] width 83 height 18
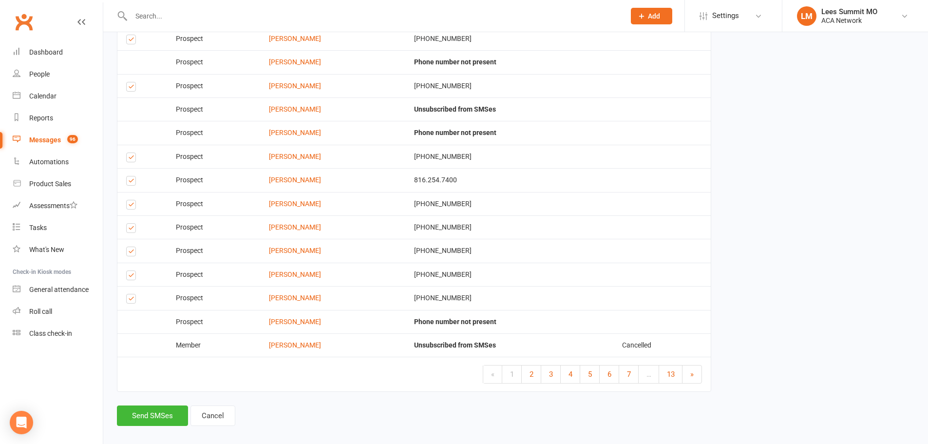
scroll to position [1091, 0]
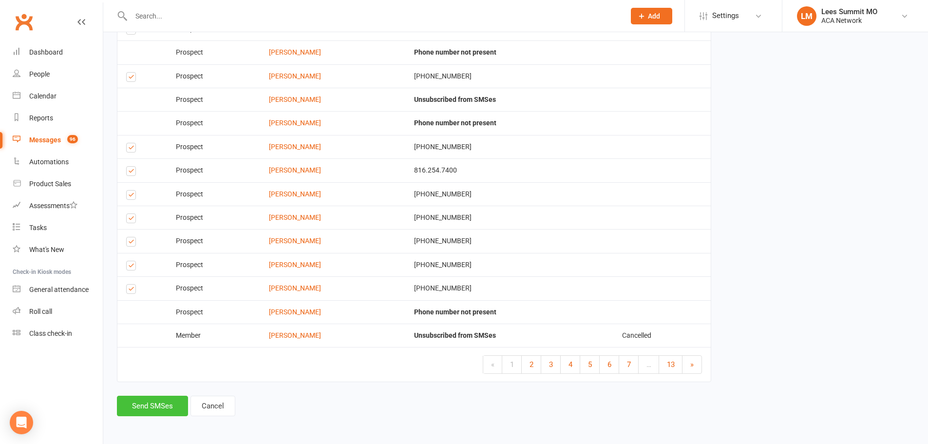
click at [160, 398] on button "Send SMSes" at bounding box center [152, 406] width 71 height 20
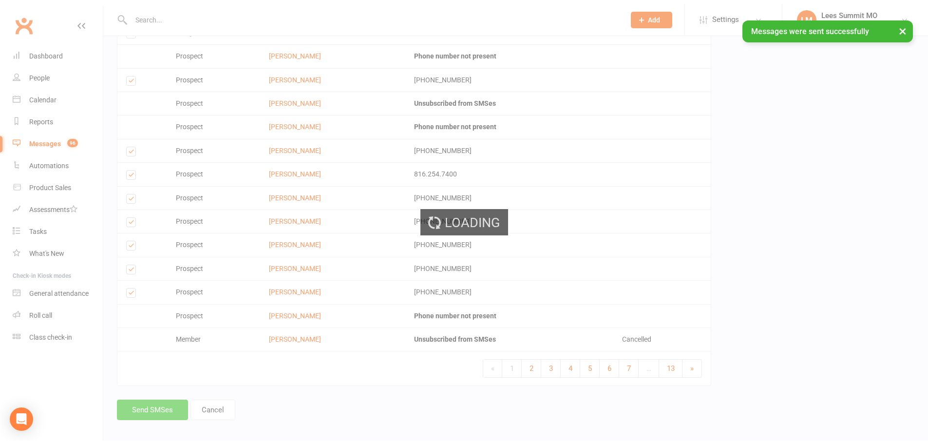
scroll to position [0, 0]
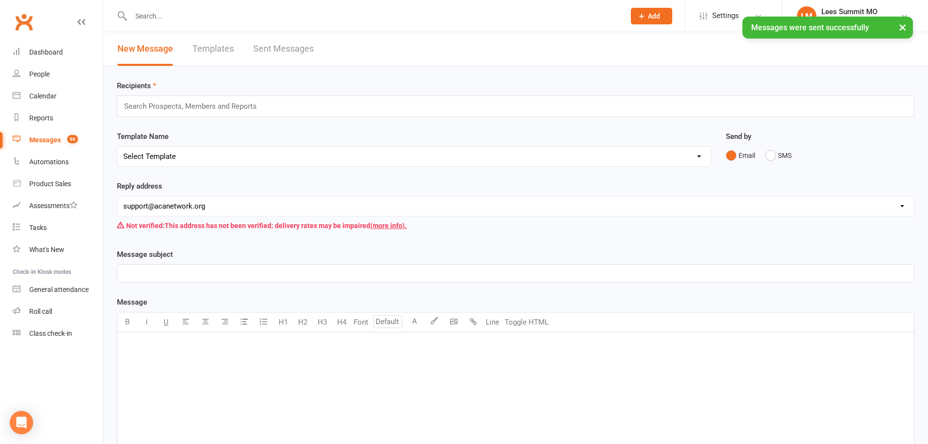
click at [283, 48] on link "Sent Messages" at bounding box center [283, 49] width 60 height 34
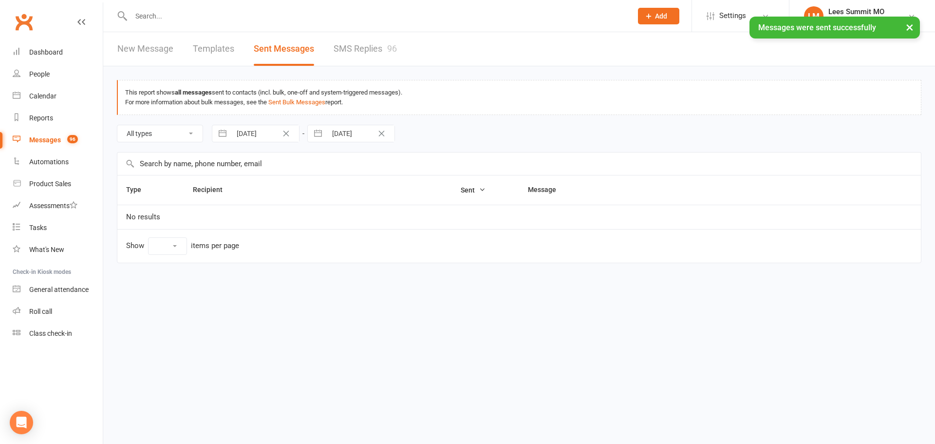
select select "100"
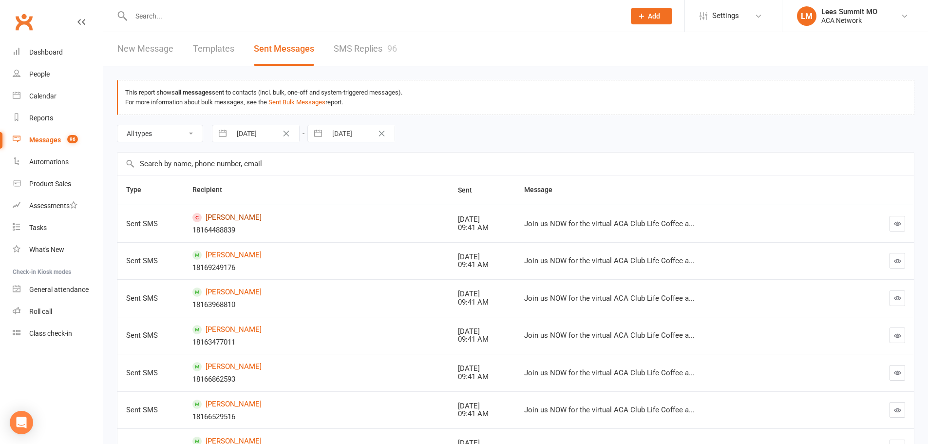
click at [228, 217] on link "[PERSON_NAME]" at bounding box center [316, 217] width 248 height 9
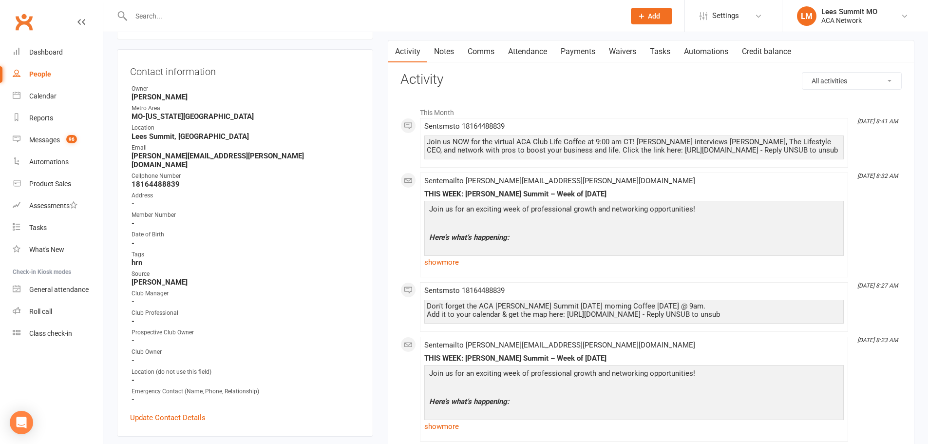
scroll to position [97, 0]
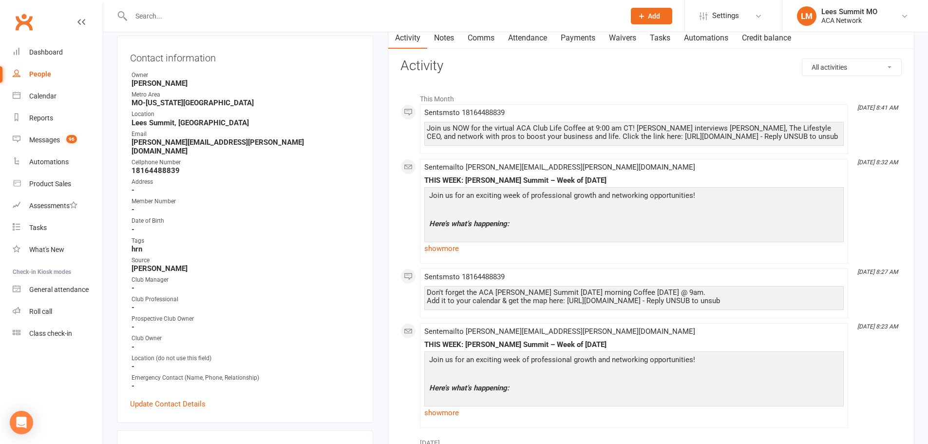
drag, startPoint x: 425, startPoint y: 300, endPoint x: 436, endPoint y: 318, distance: 20.8
click at [436, 310] on div "Don't forget the ACA [PERSON_NAME] Summit [DATE] morning Coffee [DATE] @ 9am. A…" at bounding box center [633, 298] width 419 height 24
copy div "Don't forget the ACA [PERSON_NAME] Summit [DATE] morning Coffee [DATE] @ 9am. A…"
click at [48, 137] on div "Messages" at bounding box center [44, 140] width 31 height 8
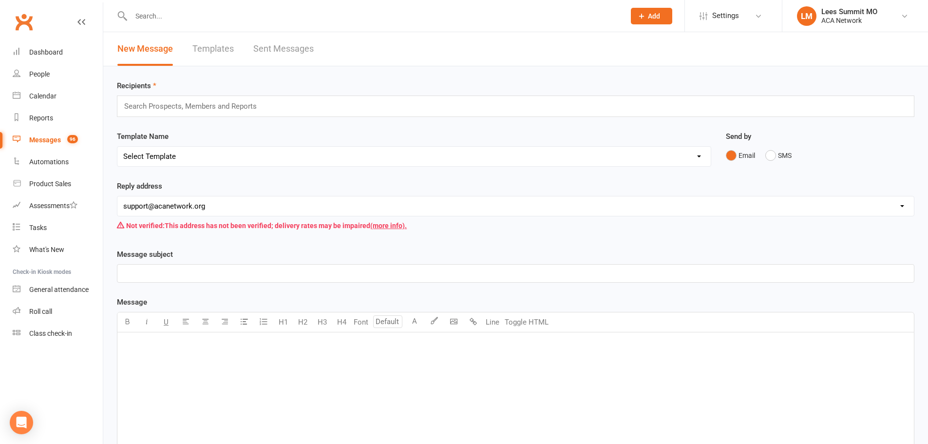
click at [347, 98] on div "Search Prospects, Members and Reports" at bounding box center [515, 105] width 797 height 21
click at [333, 106] on div "Search Prospects, Members and Reports" at bounding box center [515, 105] width 797 height 21
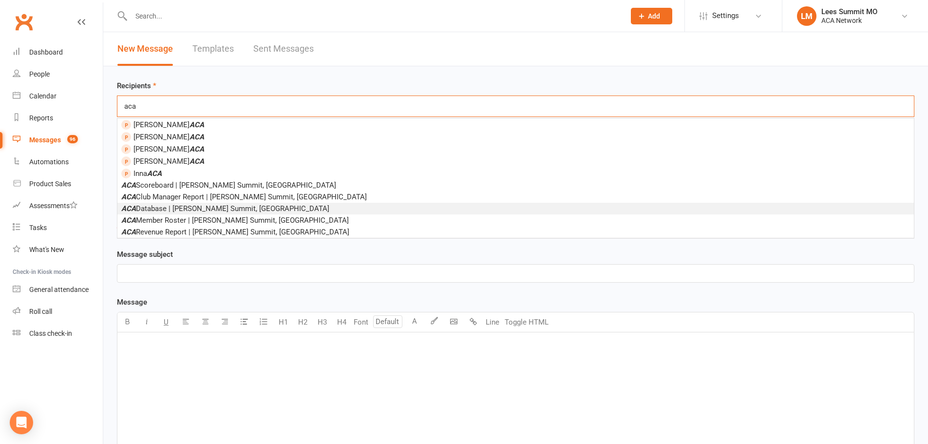
type input "aca"
click at [245, 210] on li "ACA Database | [PERSON_NAME] Summit, [GEOGRAPHIC_DATA]" at bounding box center [515, 209] width 796 height 12
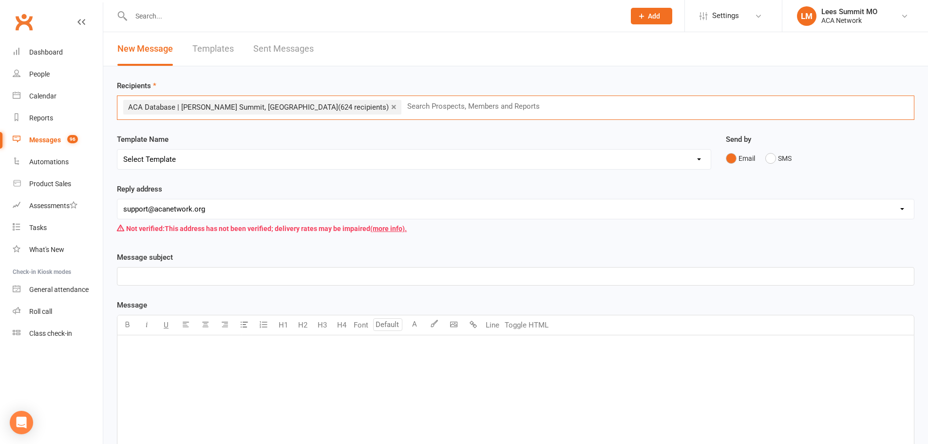
click at [338, 108] on span "(624 recipients)" at bounding box center [363, 107] width 51 height 9
click at [391, 105] on link "×" at bounding box center [393, 107] width 5 height 16
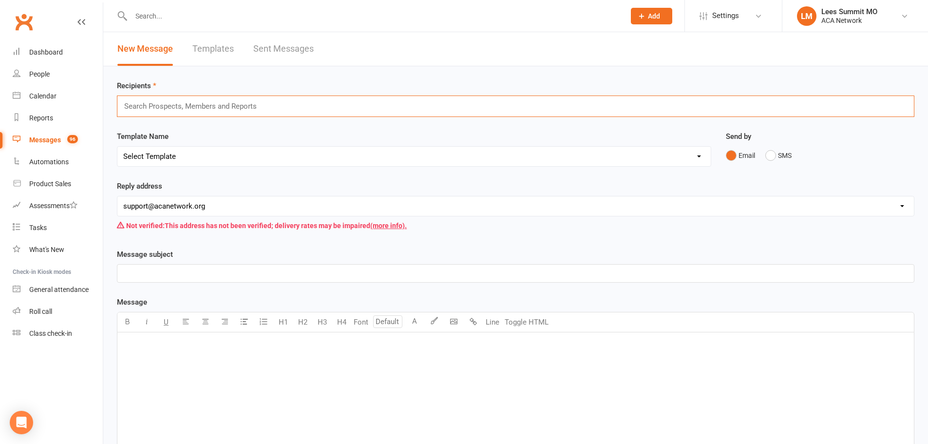
click at [273, 101] on div "Search Prospects, Members and Reports" at bounding box center [515, 105] width 797 height 21
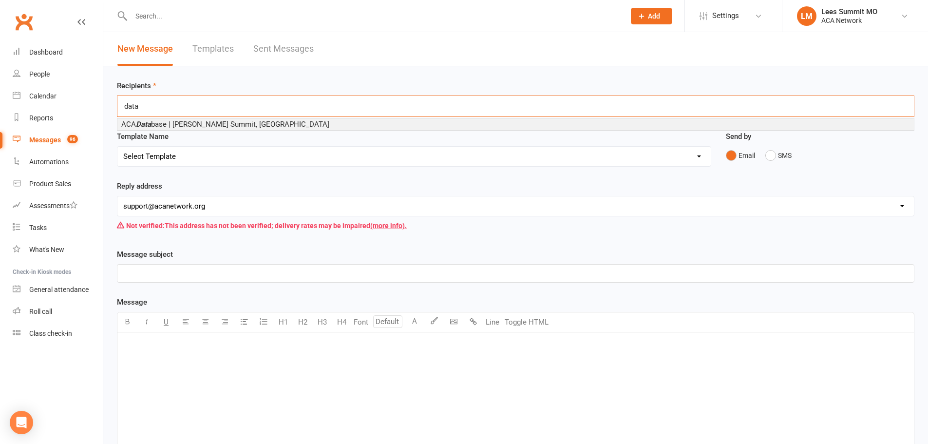
type input "data"
click at [235, 123] on li "ACA Data base | [PERSON_NAME] Summit, [GEOGRAPHIC_DATA]" at bounding box center [515, 124] width 796 height 12
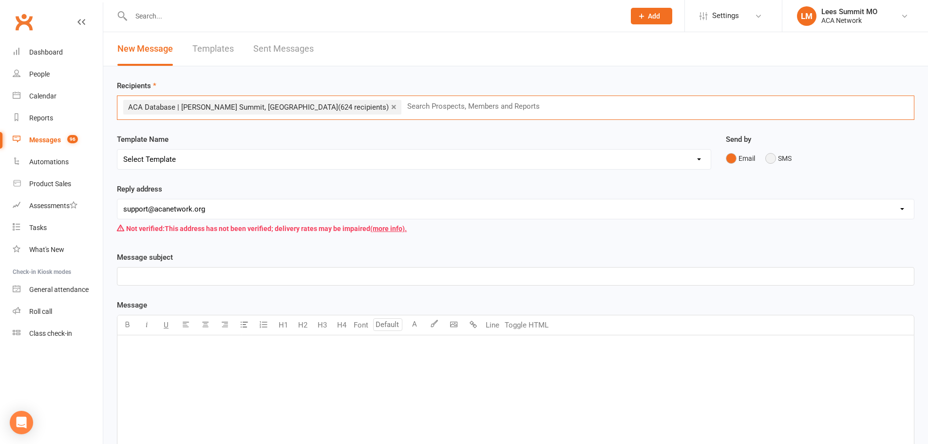
click at [771, 160] on button "SMS" at bounding box center [778, 158] width 26 height 19
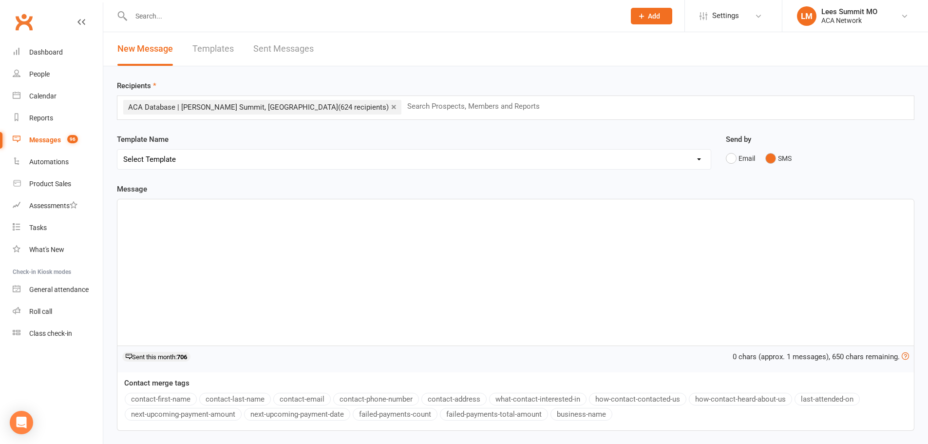
click at [428, 277] on div "﻿" at bounding box center [515, 272] width 796 height 146
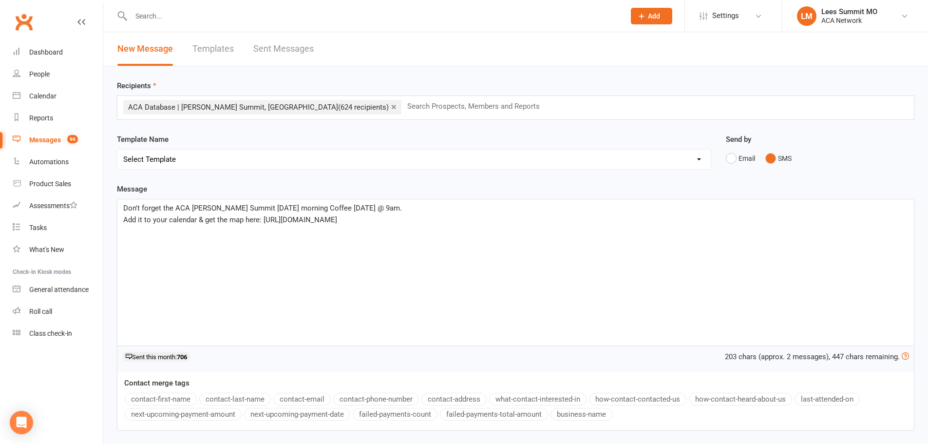
click at [261, 224] on p "Add it to your calendar & get the map here: [URL][DOMAIN_NAME]" at bounding box center [515, 220] width 785 height 12
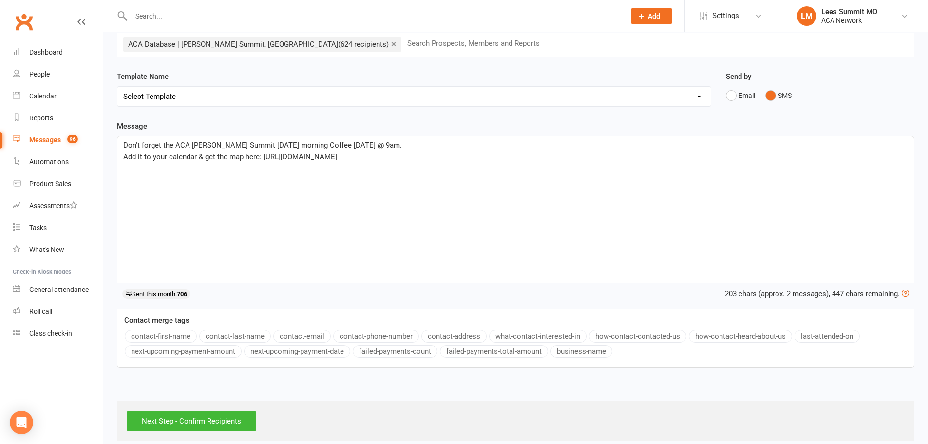
scroll to position [74, 0]
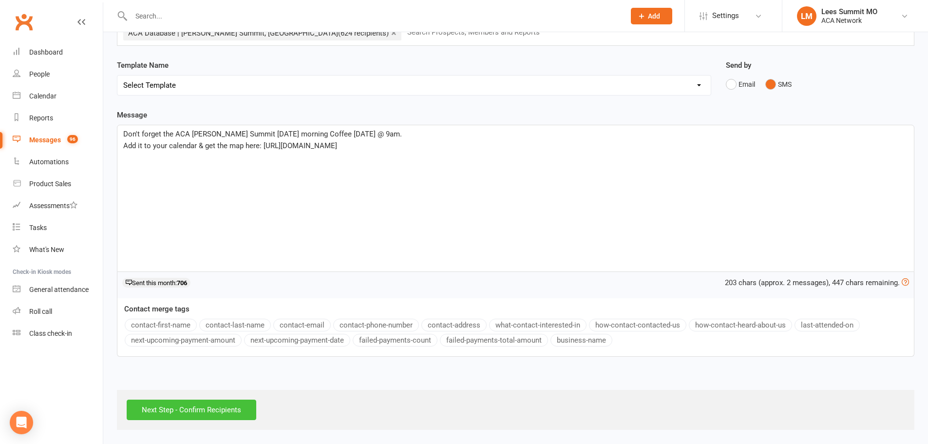
click at [206, 415] on input "Next Step - Confirm Recipients" at bounding box center [192, 409] width 130 height 20
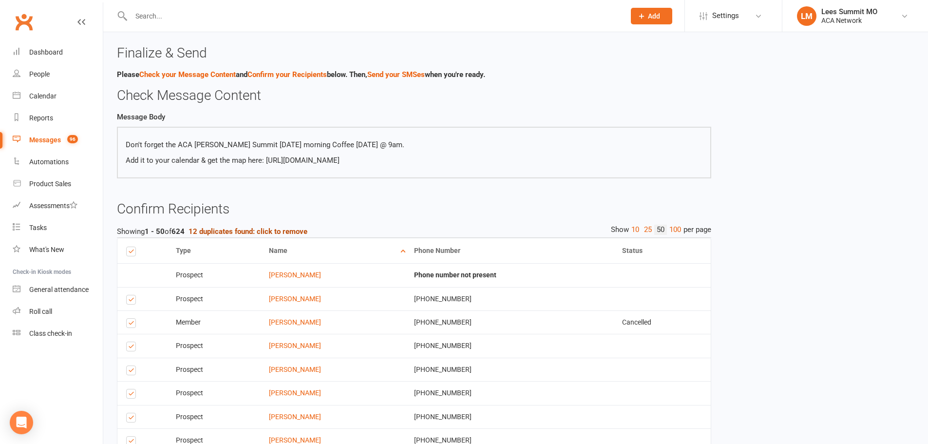
click at [253, 230] on strong "12 duplicates found: click to remove" at bounding box center [248, 231] width 119 height 9
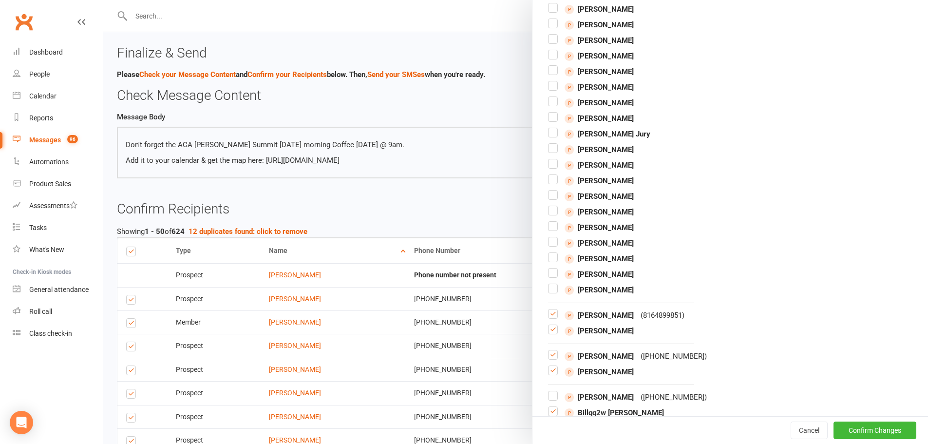
scroll to position [810, 0]
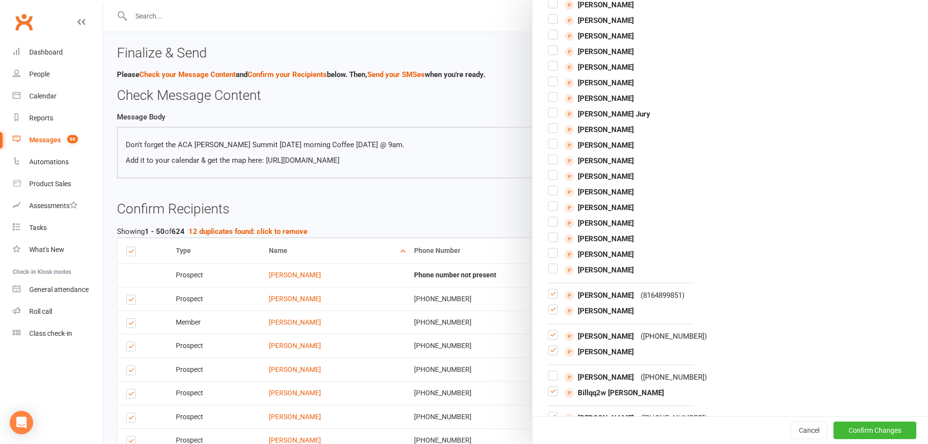
click at [550, 313] on label at bounding box center [553, 313] width 10 height 0
click at [550, 305] on input "checkbox" at bounding box center [553, 305] width 10 height 0
click at [549, 354] on label at bounding box center [553, 354] width 10 height 0
click at [549, 346] on input "checkbox" at bounding box center [553, 346] width 10 height 0
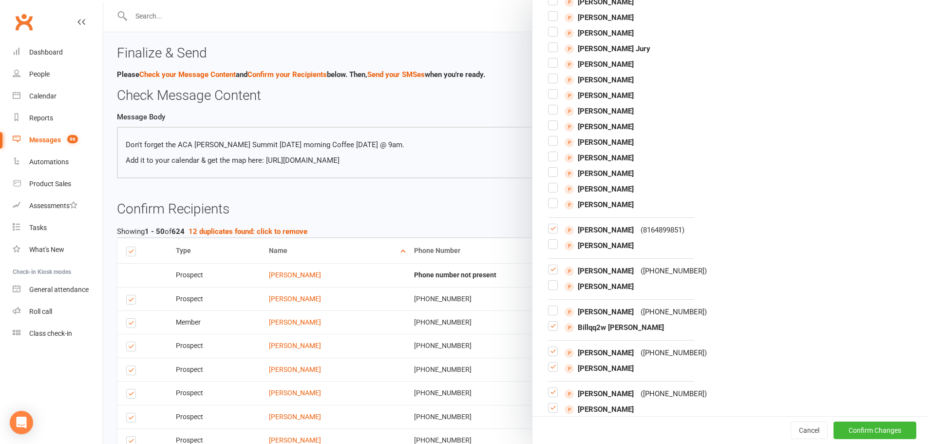
scroll to position [956, 0]
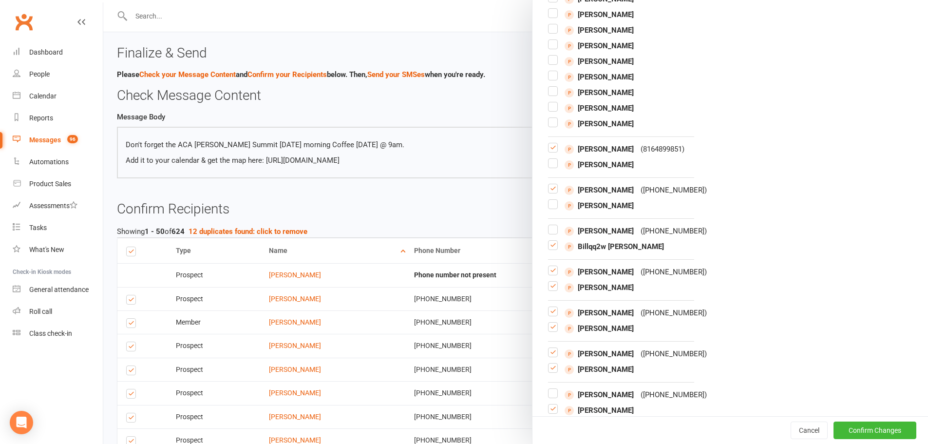
click at [552, 290] on label at bounding box center [553, 290] width 10 height 0
click at [552, 282] on input "checkbox" at bounding box center [553, 282] width 10 height 0
click at [552, 331] on label at bounding box center [553, 331] width 10 height 0
click at [552, 322] on input "checkbox" at bounding box center [553, 322] width 10 height 0
click at [550, 372] on label at bounding box center [553, 372] width 10 height 0
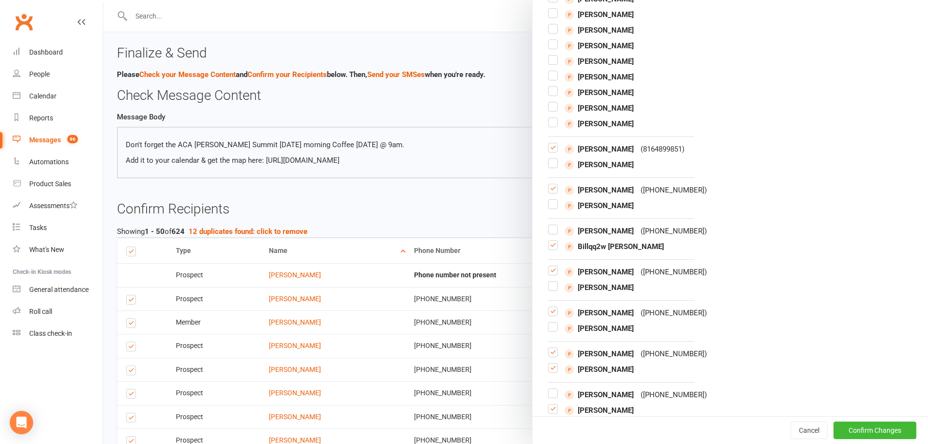
click at [550, 363] on input "checkbox" at bounding box center [553, 363] width 10 height 0
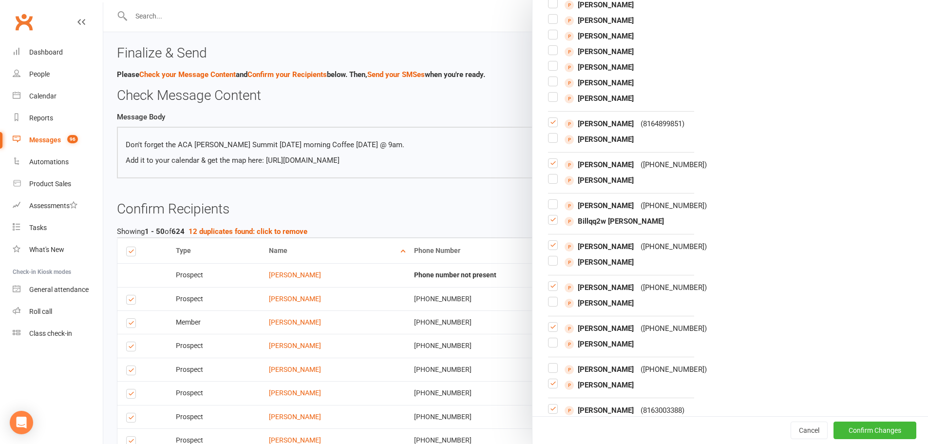
scroll to position [1005, 0]
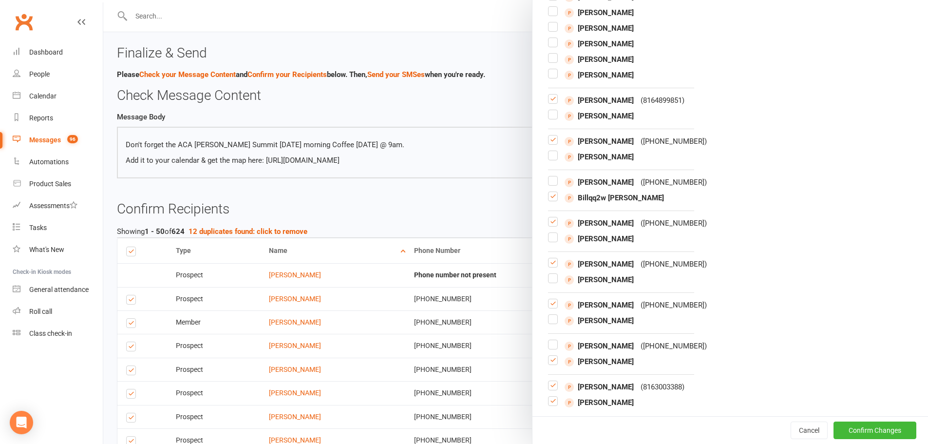
click at [550, 405] on label at bounding box center [553, 405] width 10 height 0
click at [550, 397] on input "checkbox" at bounding box center [553, 397] width 10 height 0
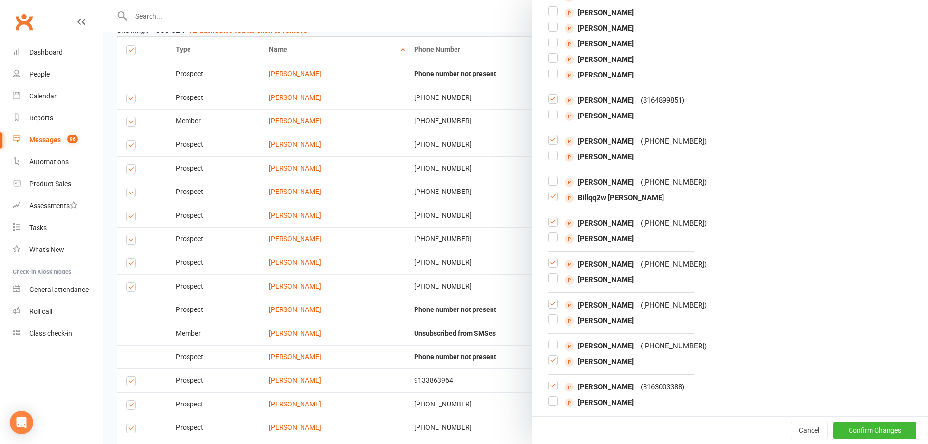
scroll to position [244, 0]
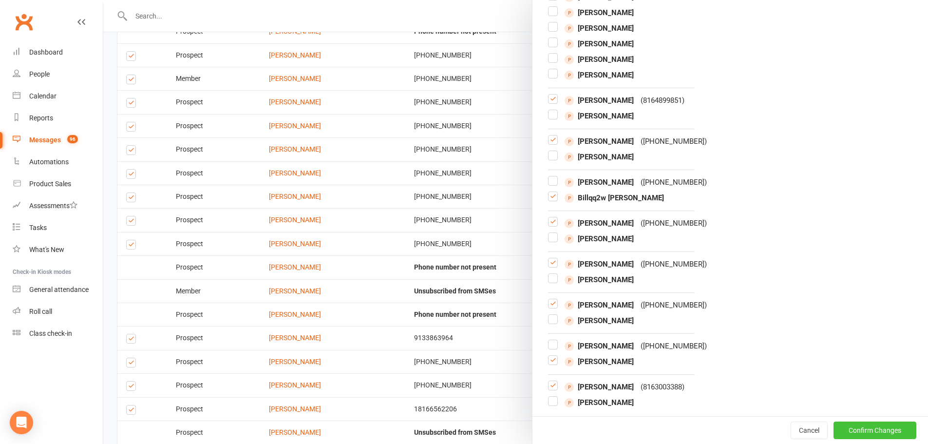
click at [833, 421] on button "Confirm Changes" at bounding box center [874, 430] width 83 height 18
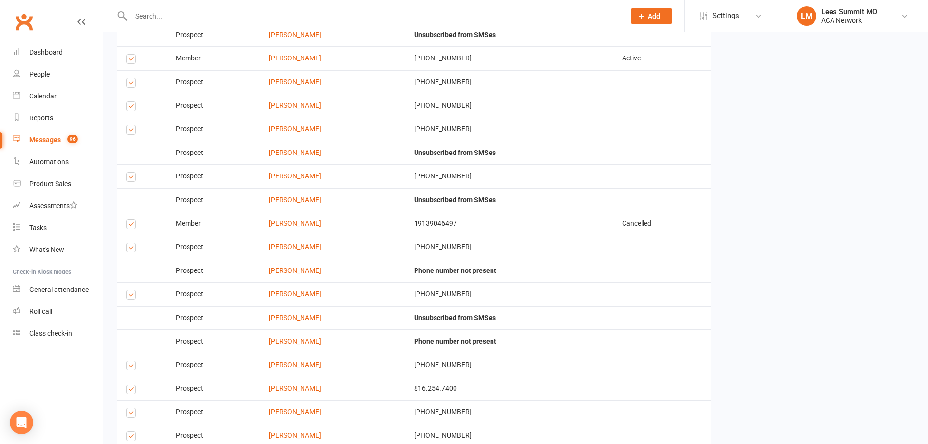
scroll to position [1095, 0]
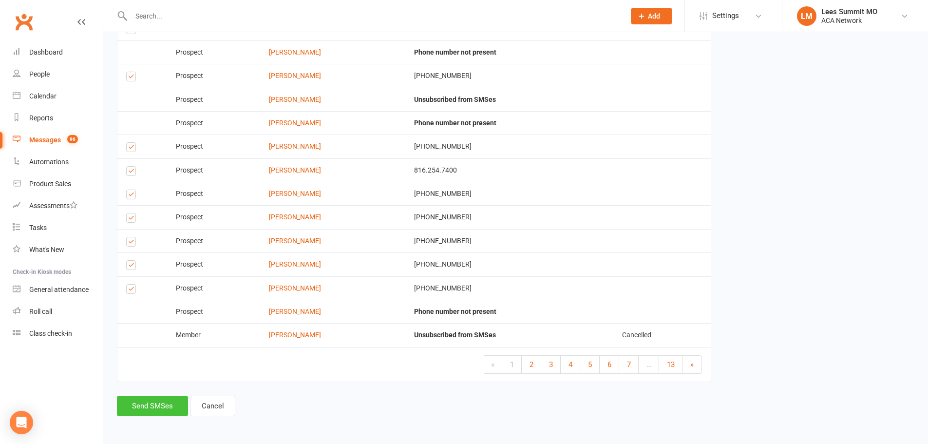
click at [150, 411] on button "Send SMSes" at bounding box center [152, 406] width 71 height 20
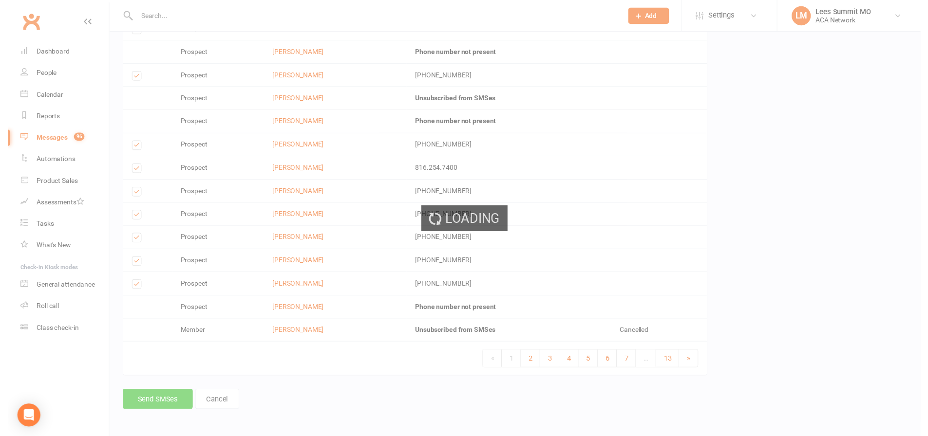
scroll to position [1084, 0]
